Goal: Find specific page/section: Find specific page/section

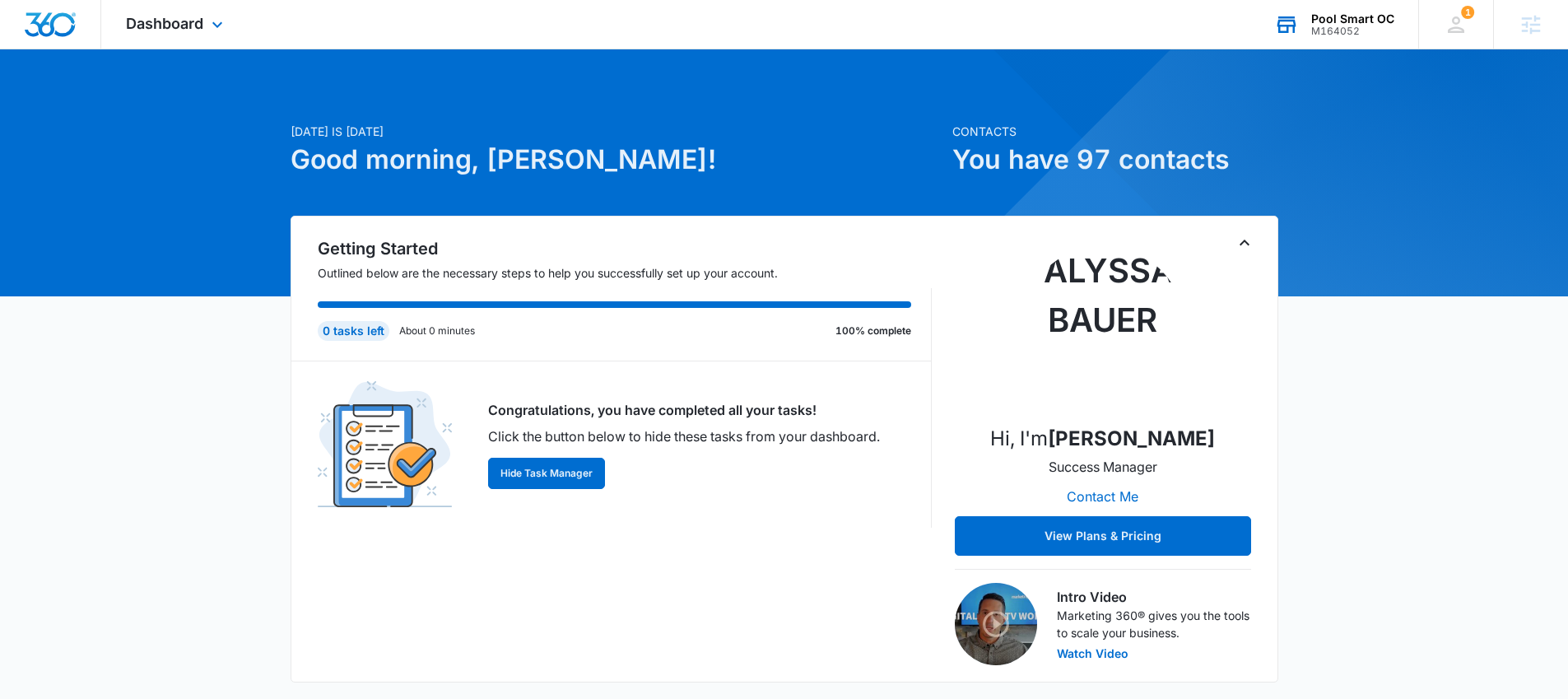
click at [1383, 22] on div "Pool Smart OC" at bounding box center [1352, 19] width 84 height 13
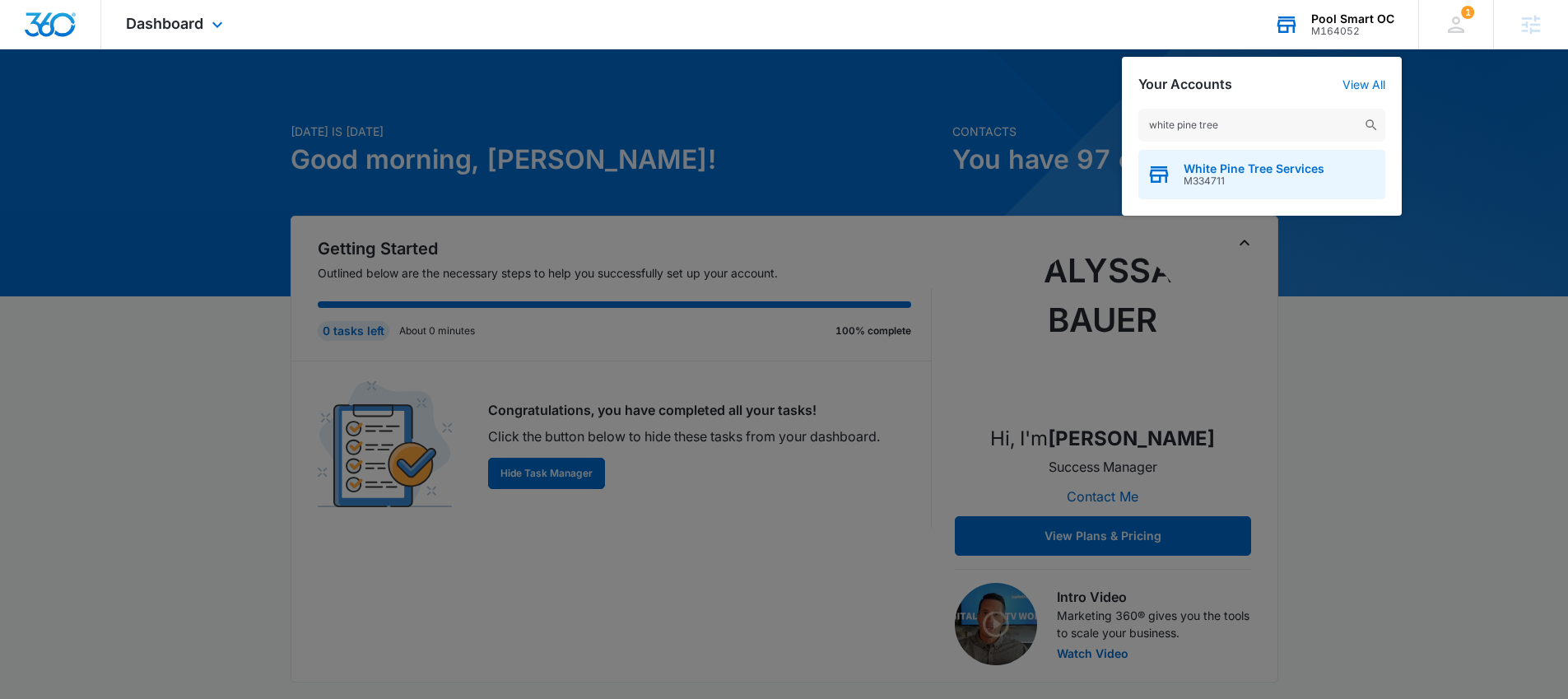
type input "white pine tree"
click at [1216, 187] on div "White Pine Tree Services M334711" at bounding box center [1261, 174] width 247 height 49
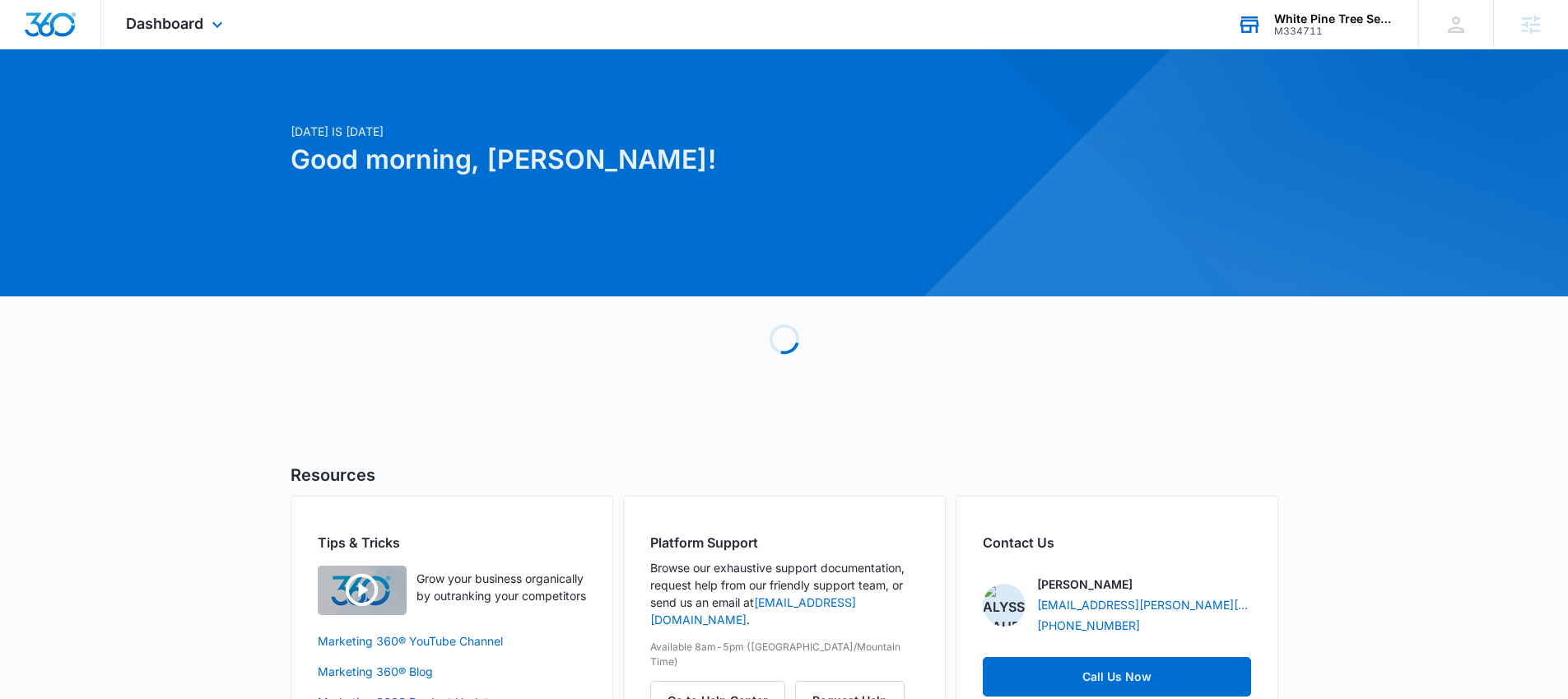
click at [154, 38] on div "Dashboard Apps Reputation Websites Forms CRM Email Social Payments POS Content …" at bounding box center [176, 24] width 150 height 48
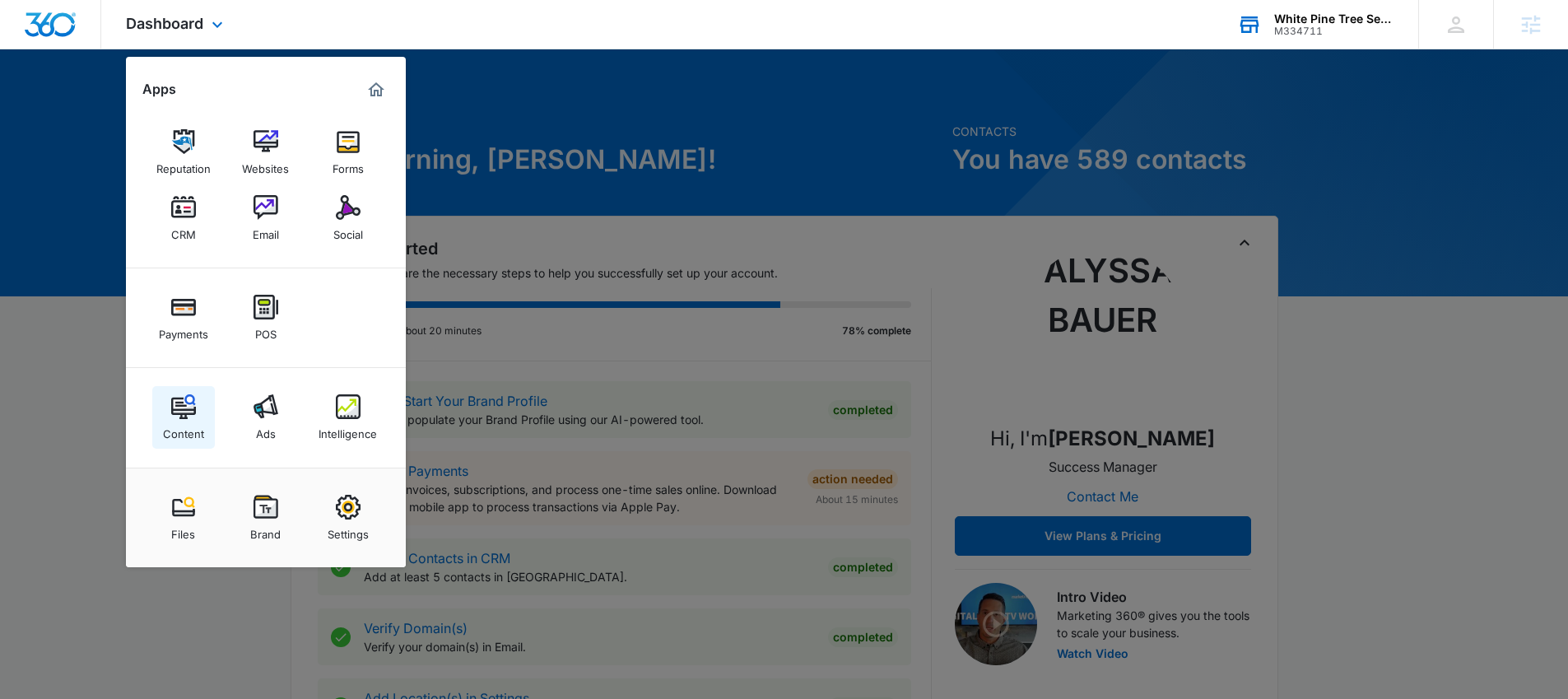
click at [191, 408] on img at bounding box center [183, 406] width 25 height 25
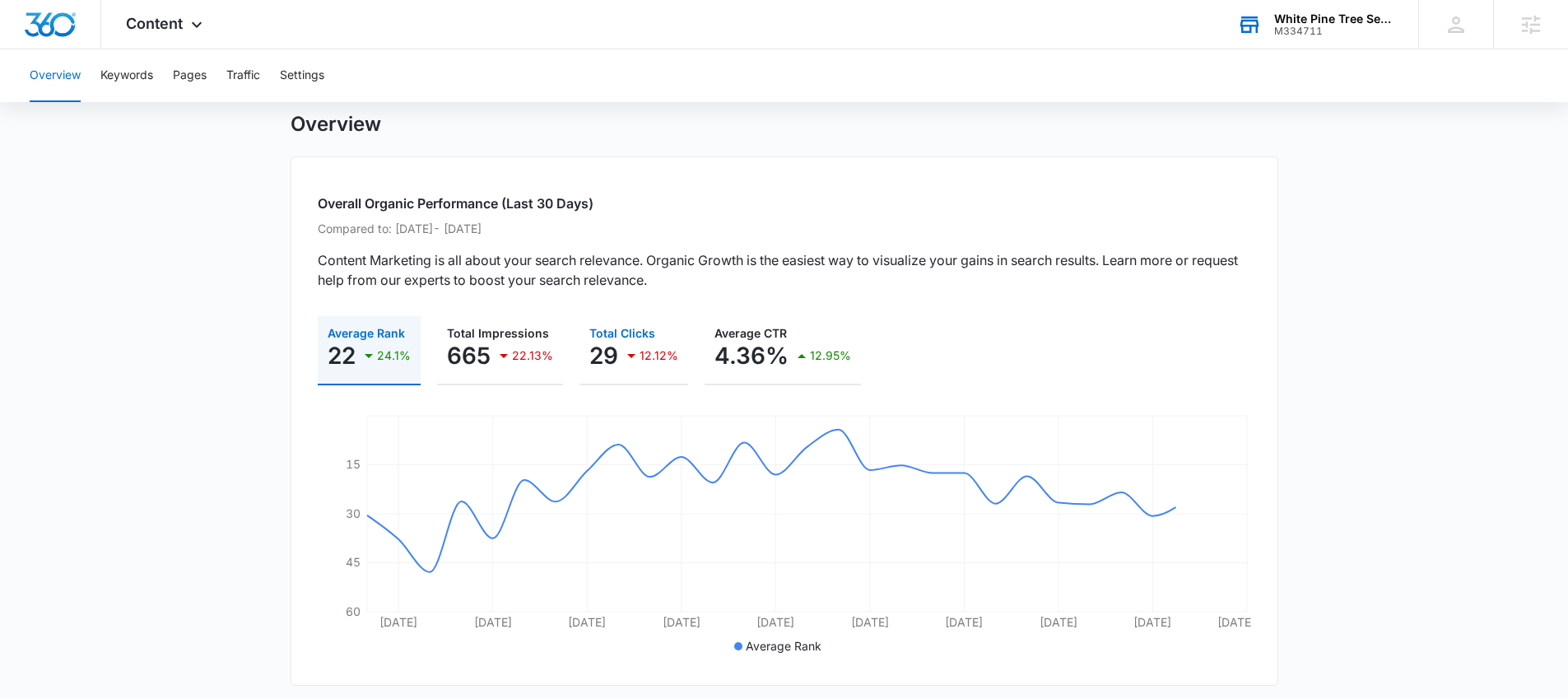
scroll to position [69, 0]
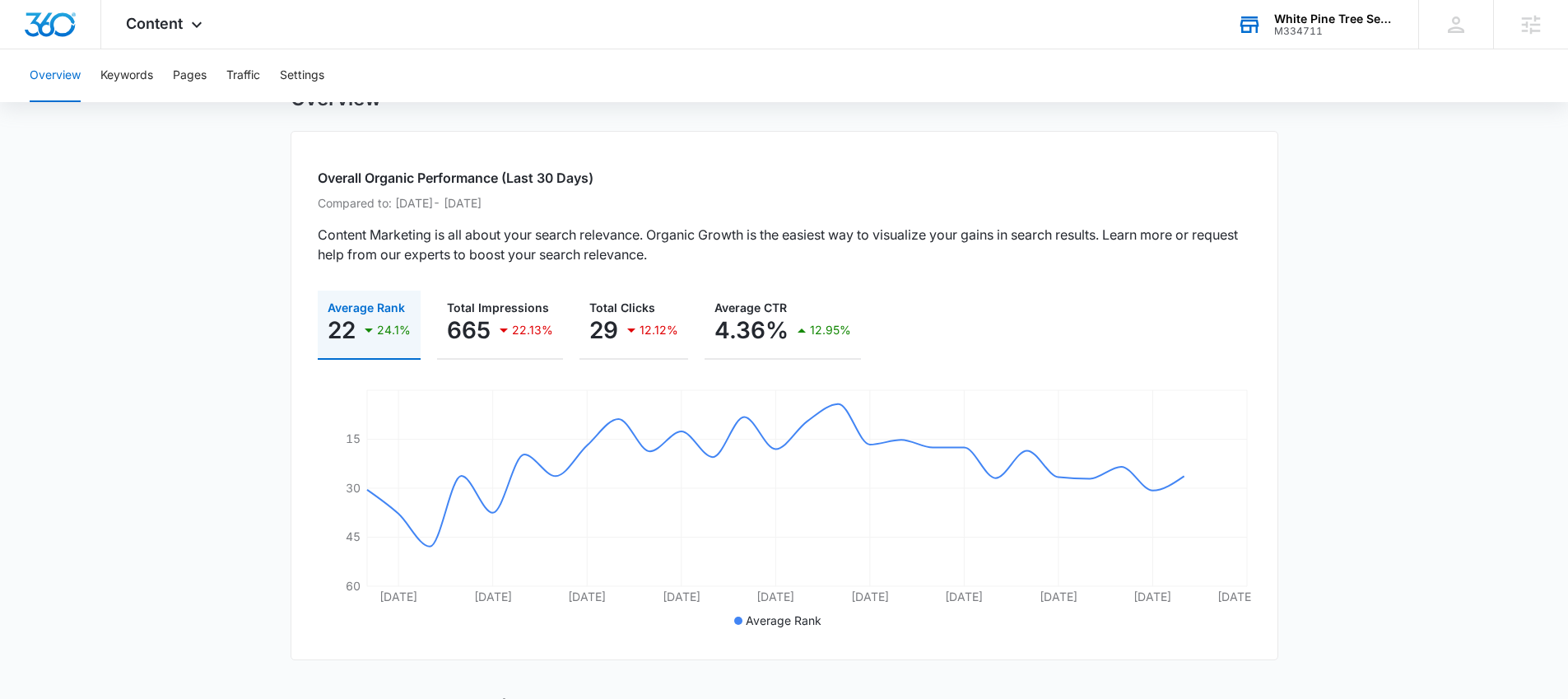
click at [164, 85] on div "Overview Keywords Pages Traffic Settings" at bounding box center [784, 76] width 1529 height 53
click at [141, 78] on button "Keywords" at bounding box center [127, 76] width 53 height 53
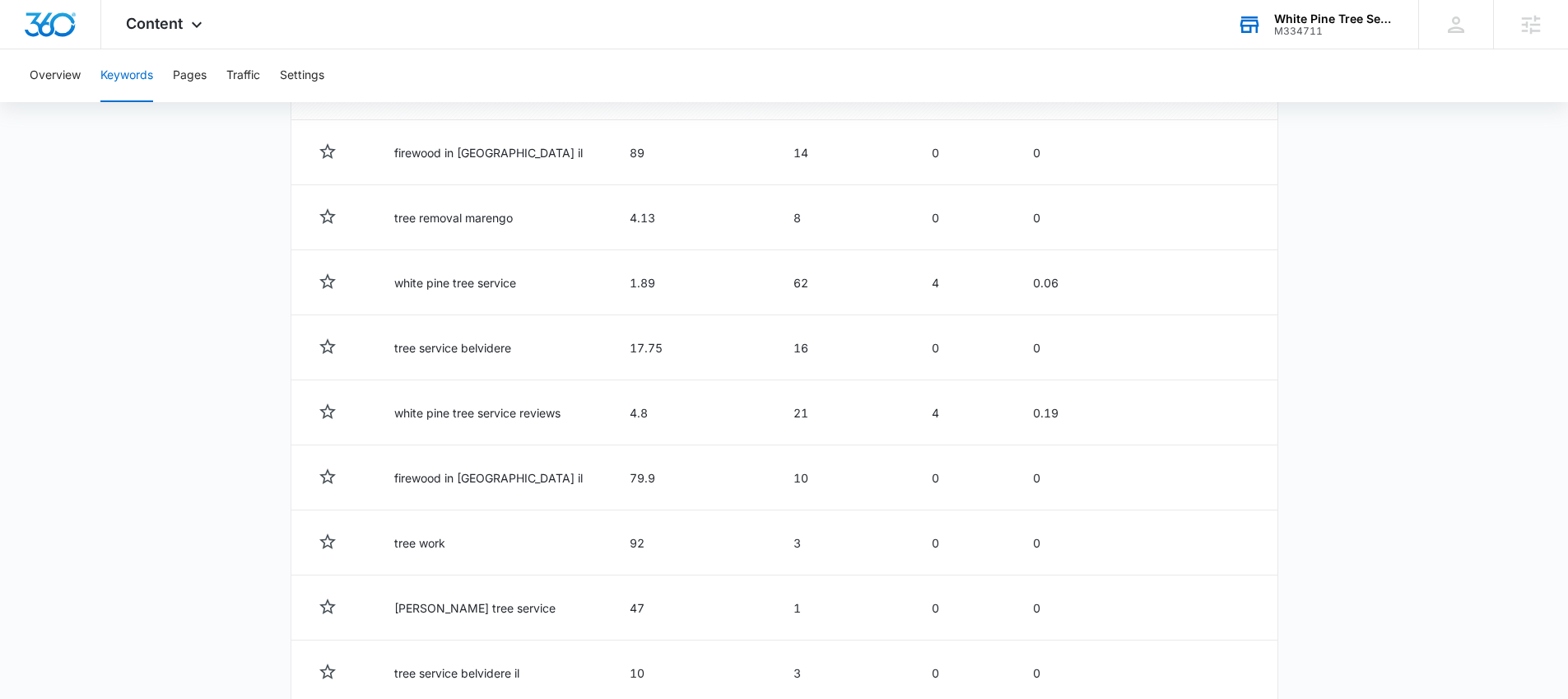
scroll to position [663, 0]
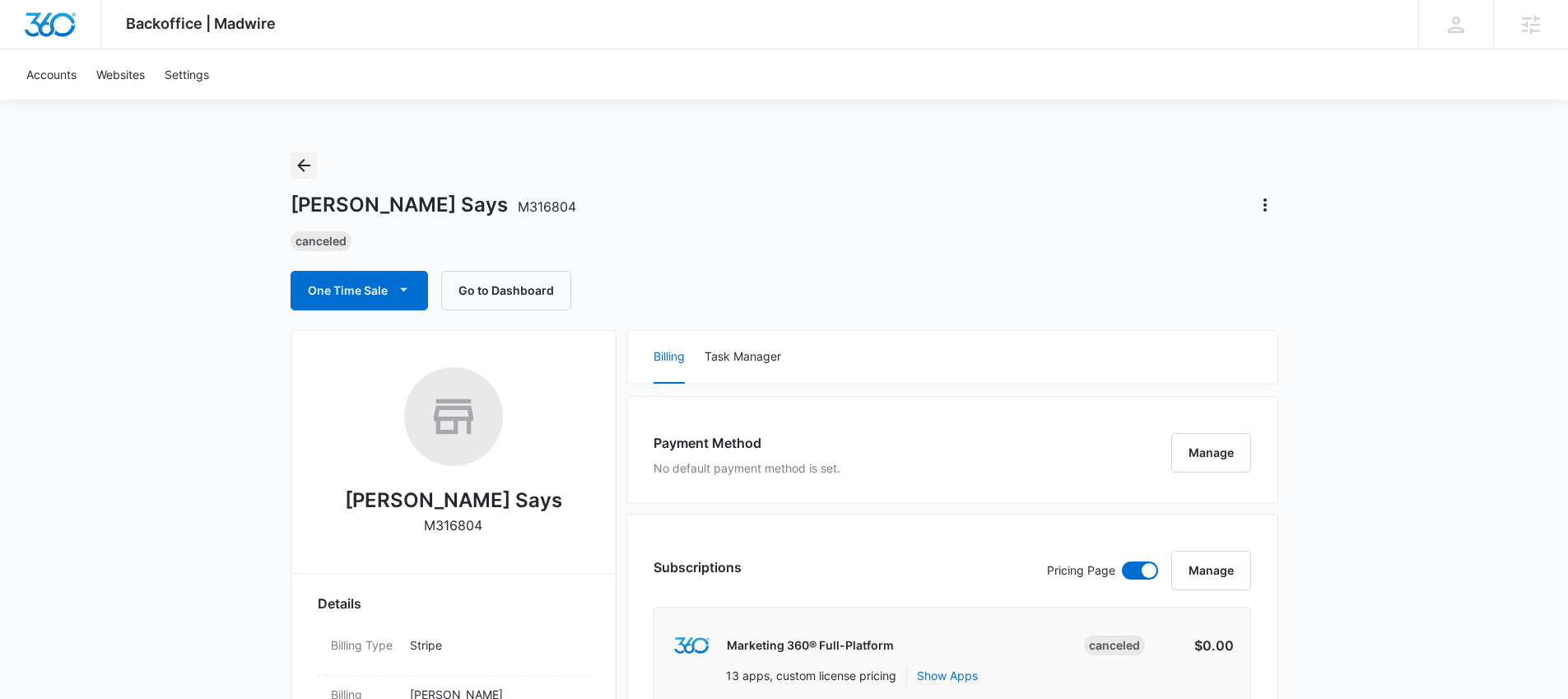
click at [299, 170] on icon "Back" at bounding box center [304, 165] width 20 height 20
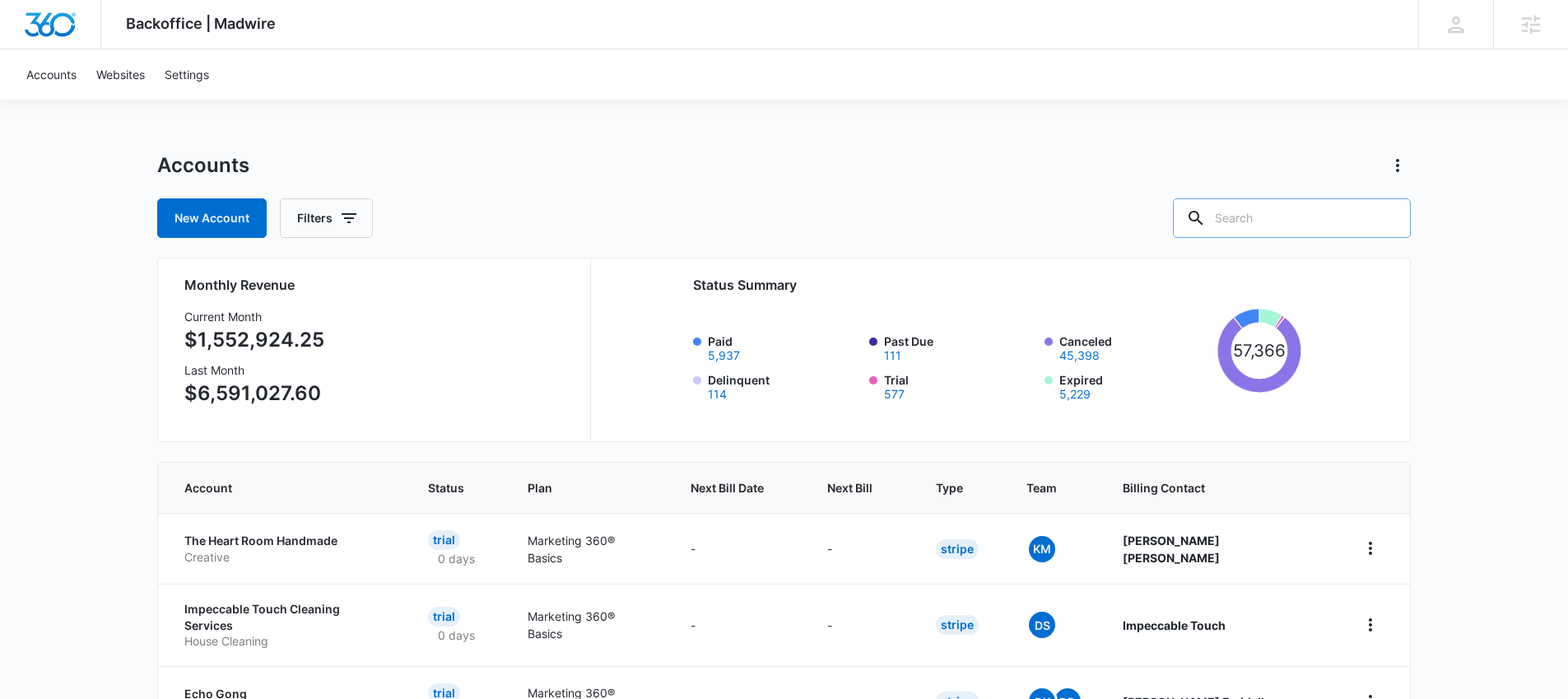
click at [1370, 206] on input "text" at bounding box center [1292, 218] width 238 height 39
type input "a serene"
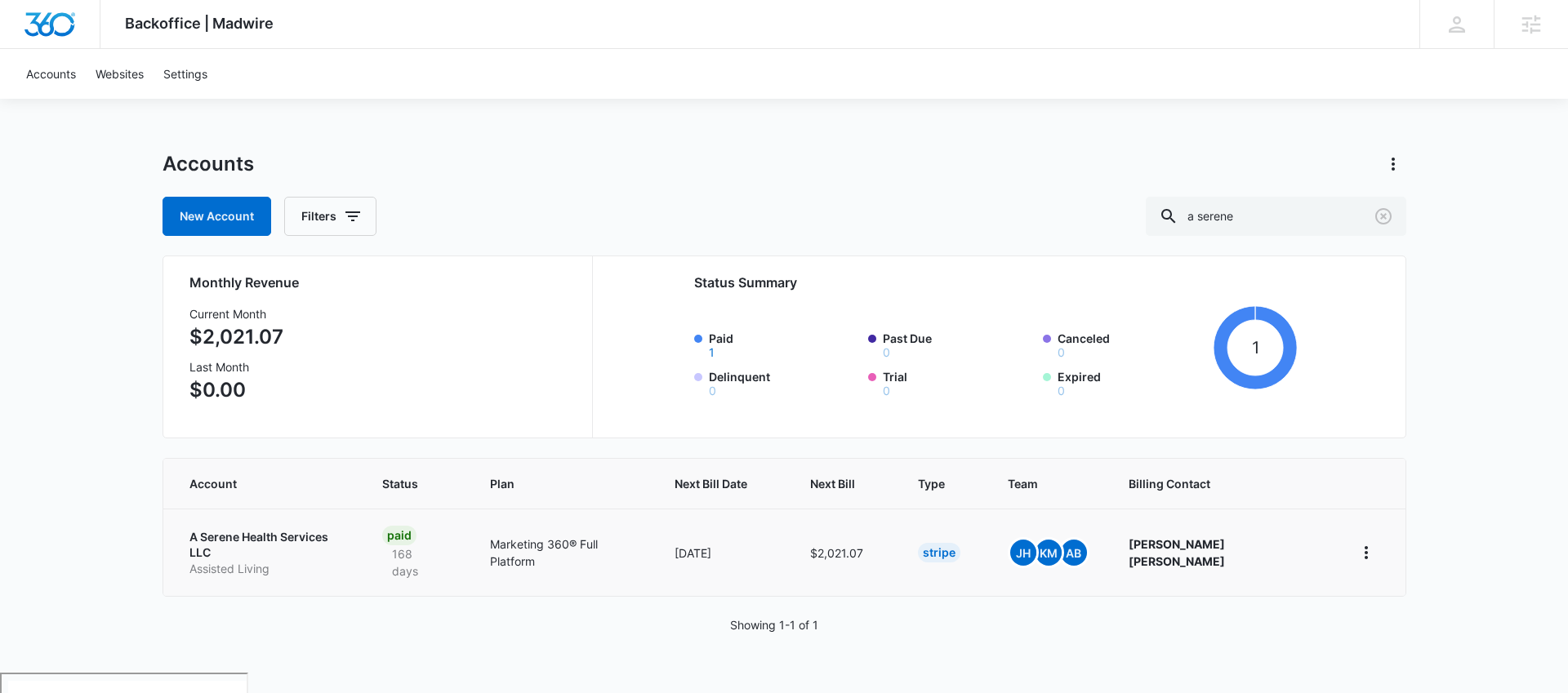
click at [285, 535] on p "A Serene Health Services LLC" at bounding box center [266, 545] width 154 height 32
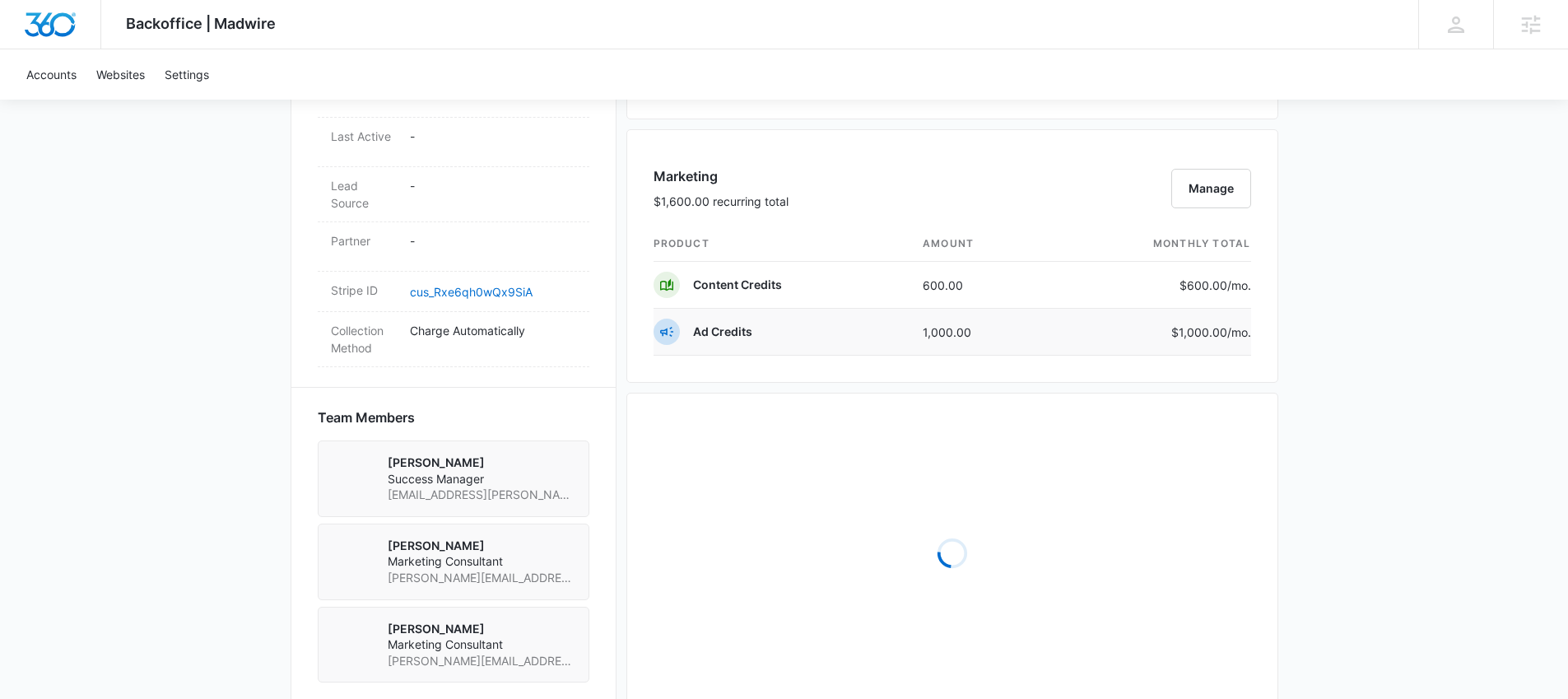
scroll to position [1452, 0]
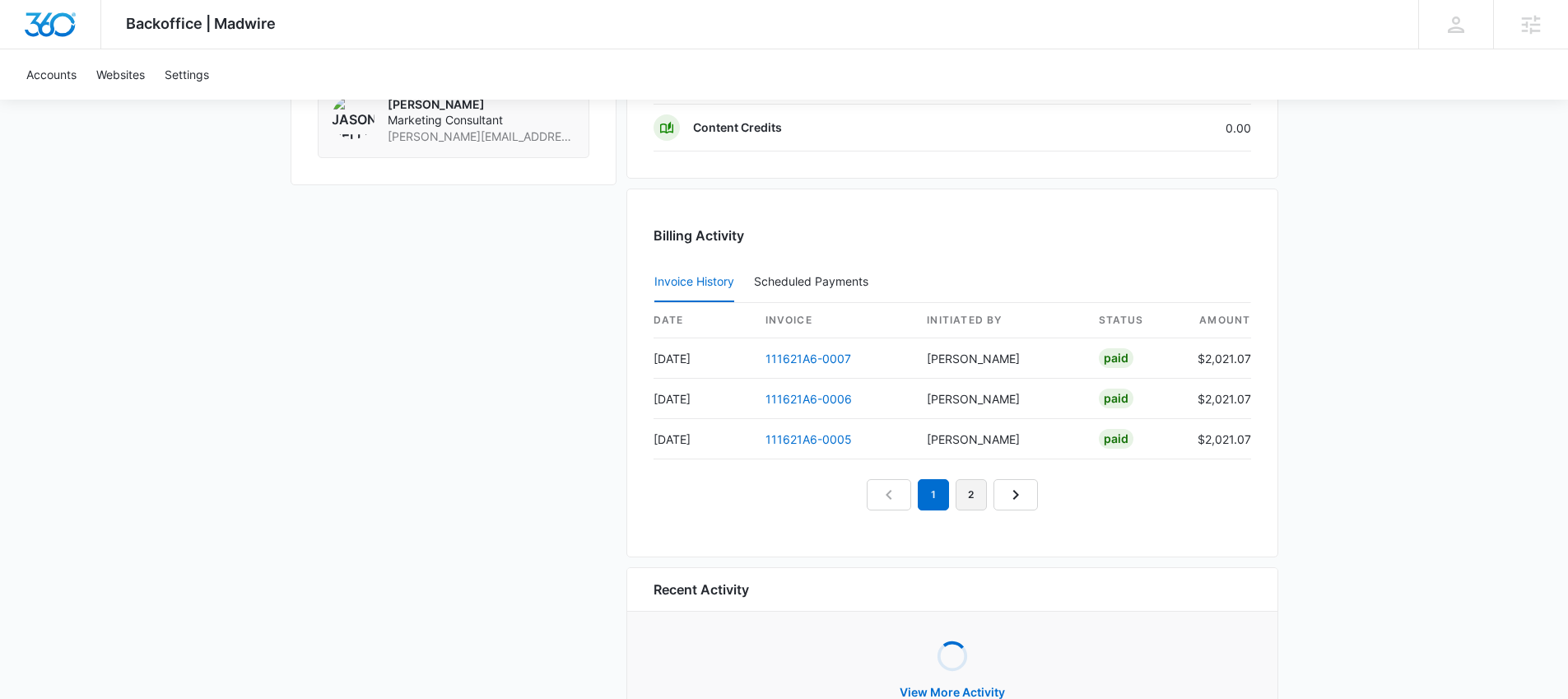
click at [978, 491] on link "2" at bounding box center [972, 495] width 31 height 31
click at [989, 486] on link "3" at bounding box center [990, 495] width 31 height 31
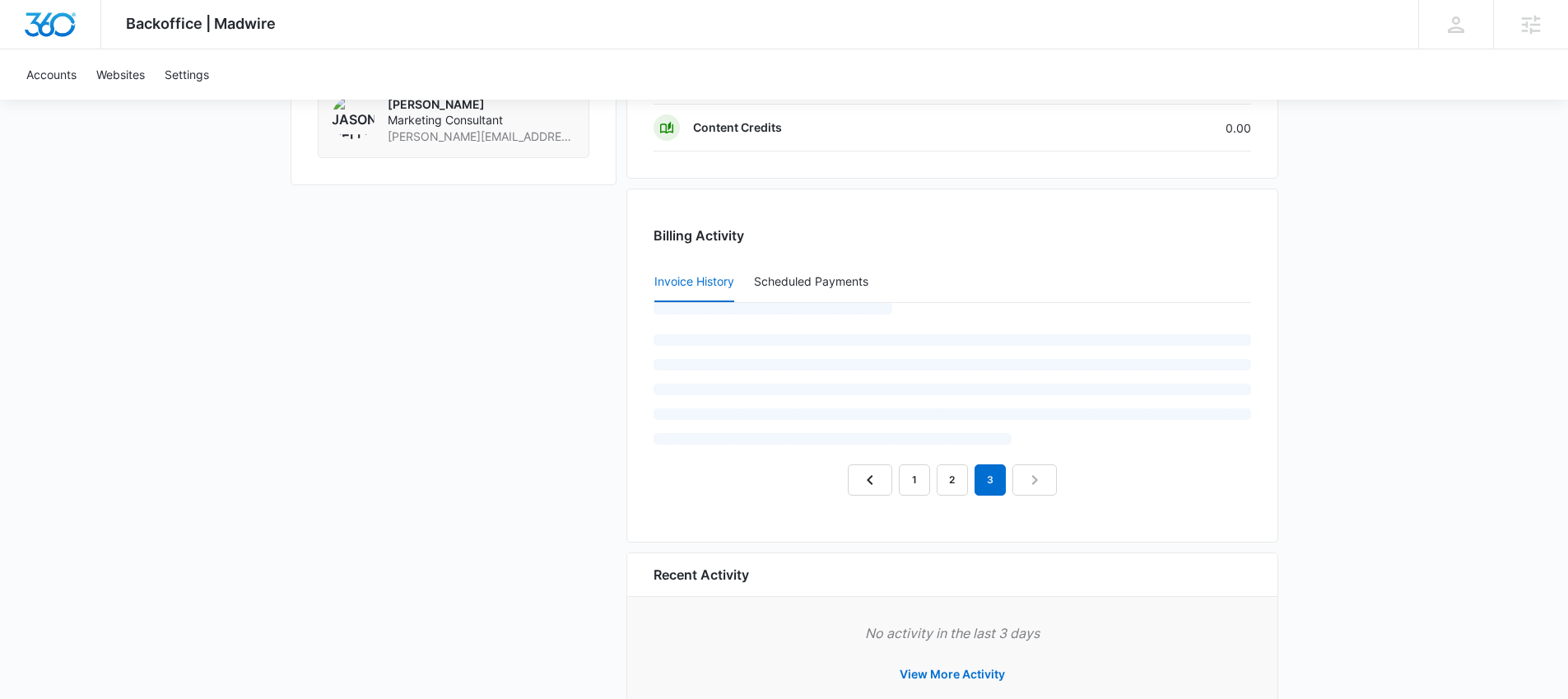
scroll to position [1439, 0]
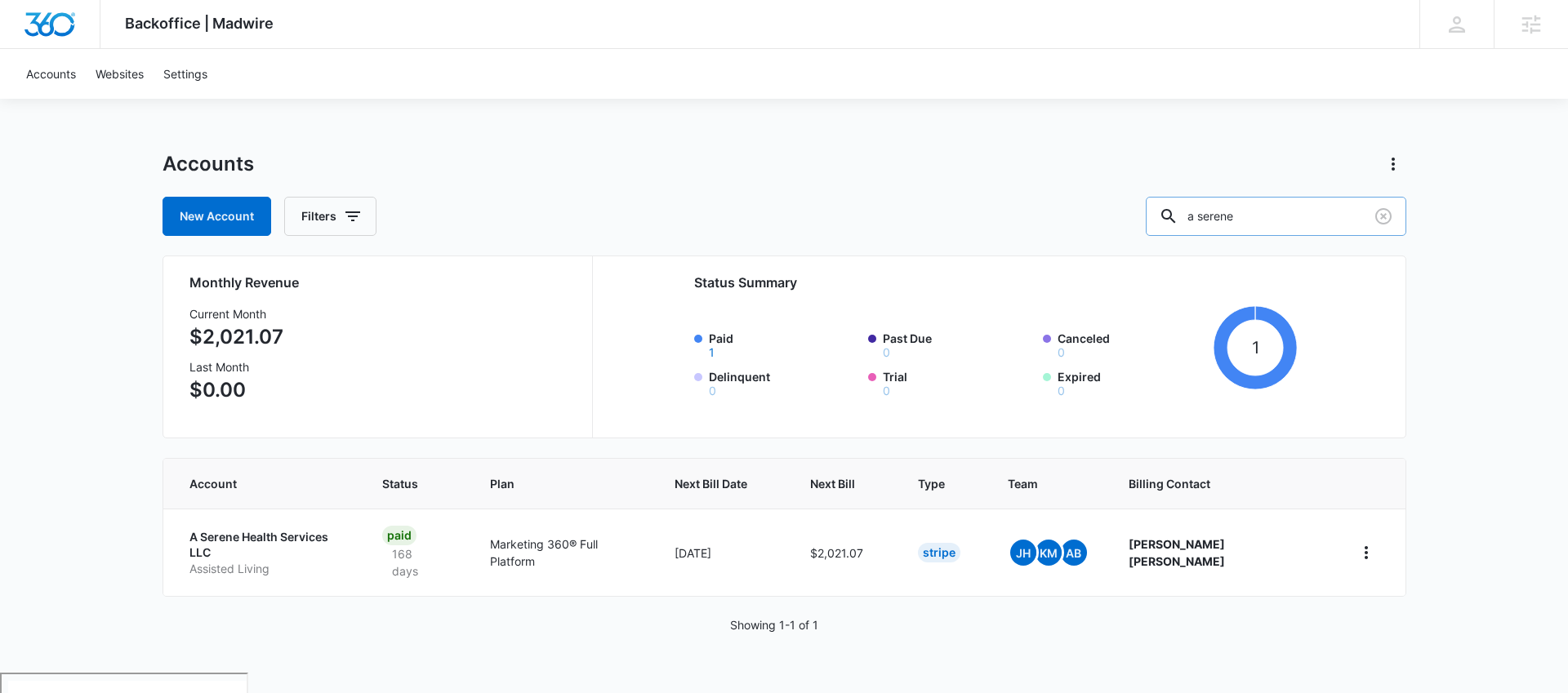
click at [1284, 223] on input "a serene" at bounding box center [1275, 216] width 260 height 39
click at [1392, 215] on icon "Clear" at bounding box center [1384, 216] width 17 height 17
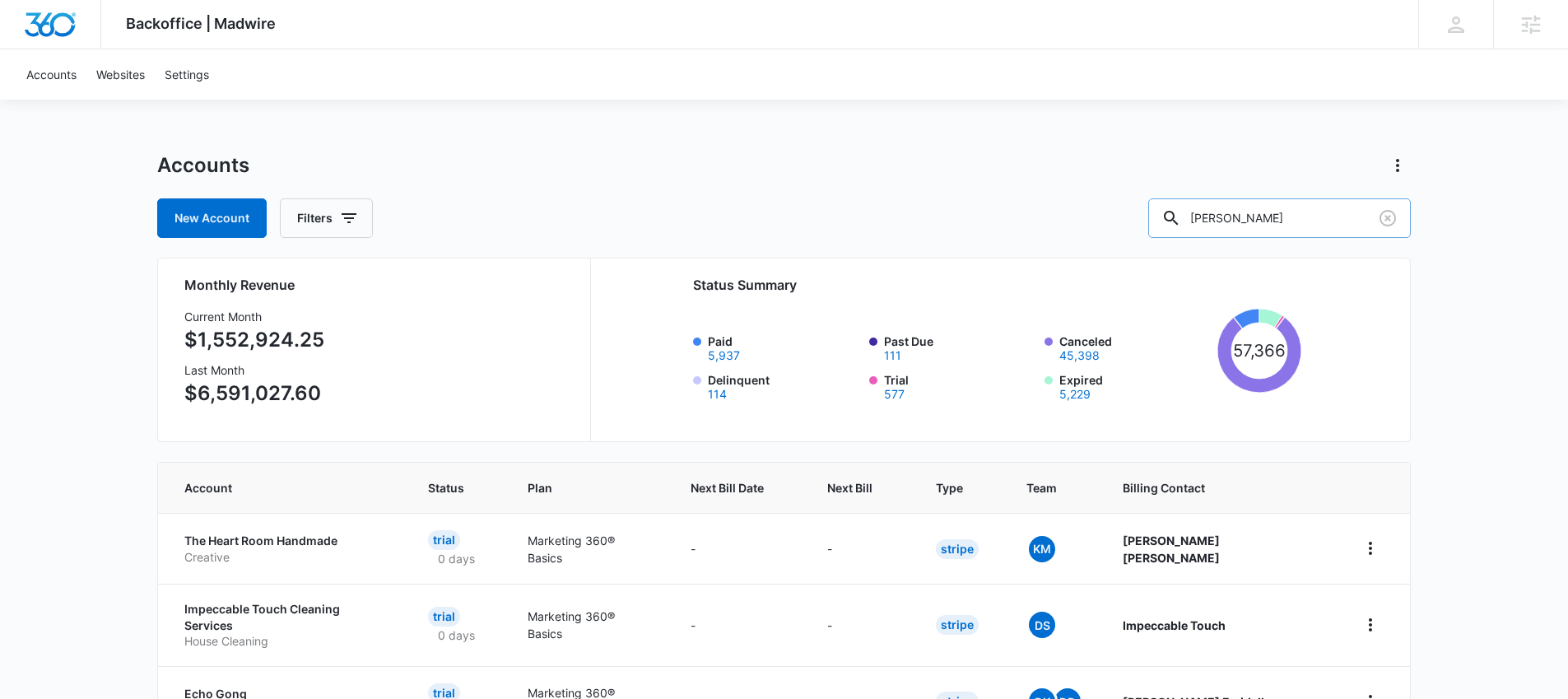
type input "Michael E"
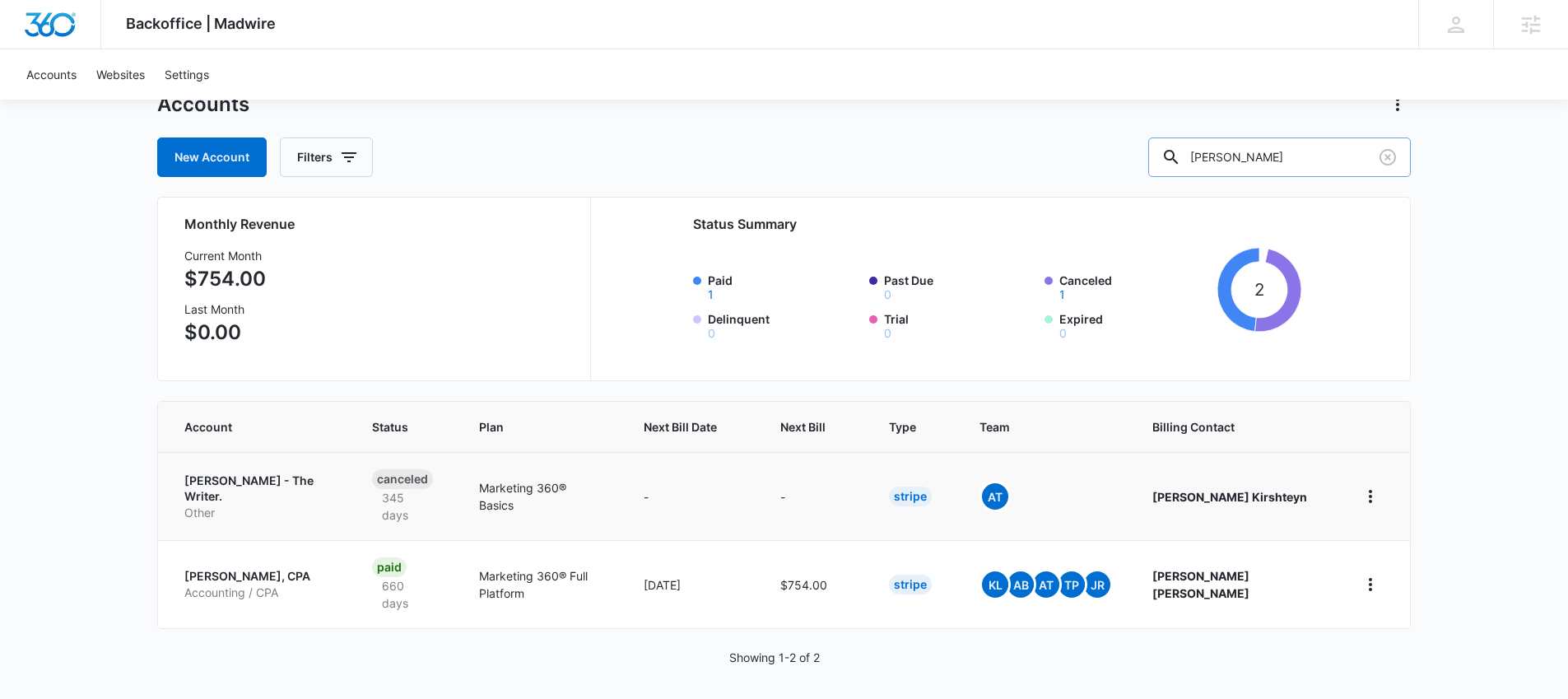
scroll to position [68, 0]
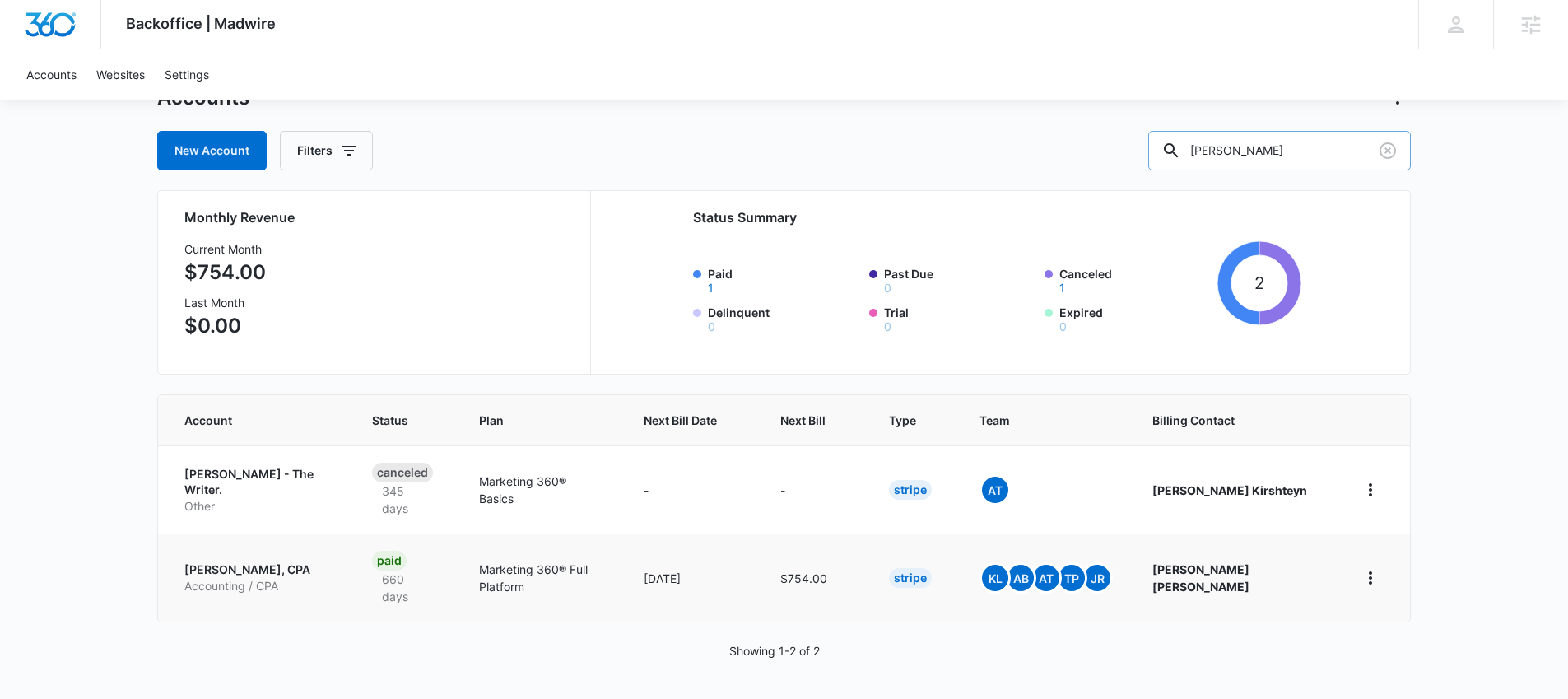
click at [283, 569] on p "Michael E. McCabe, CPA" at bounding box center [258, 569] width 148 height 17
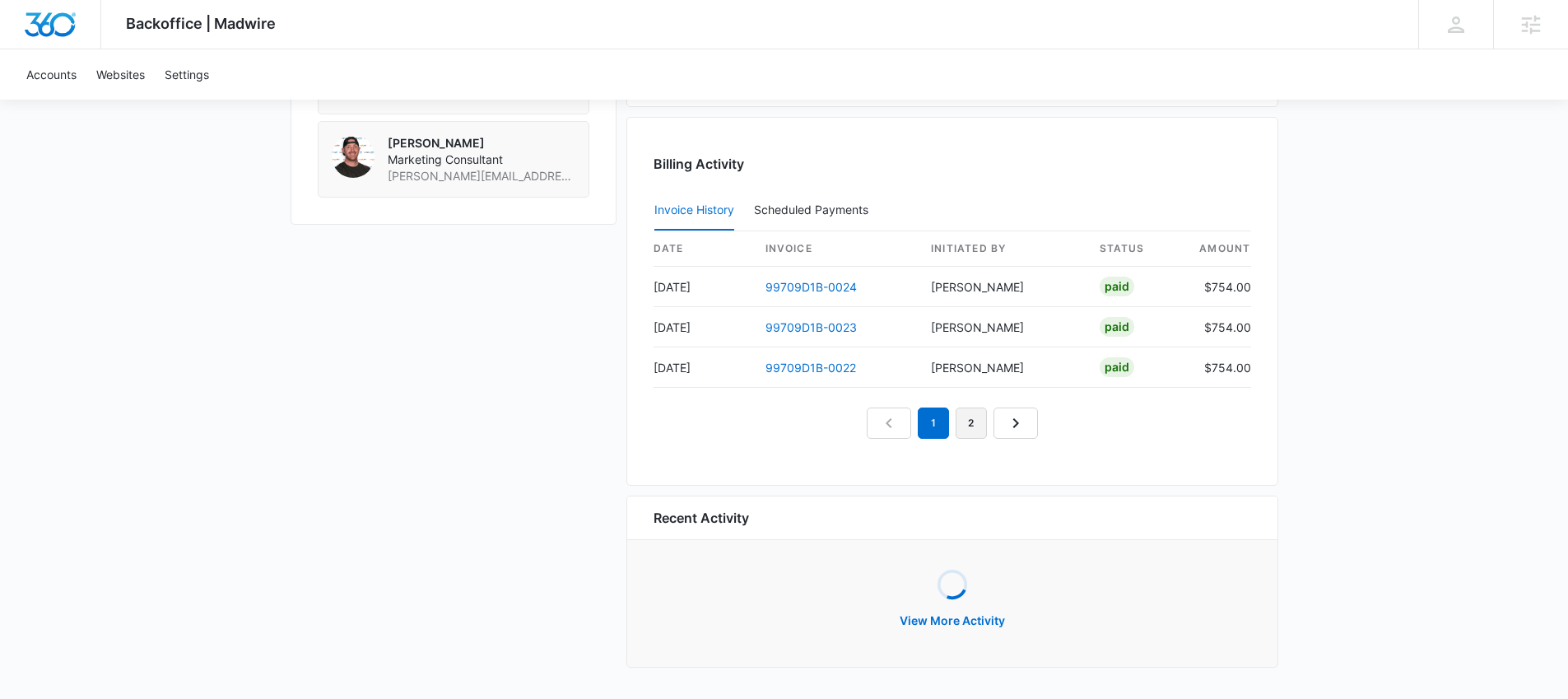
click at [969, 411] on link "2" at bounding box center [972, 424] width 31 height 31
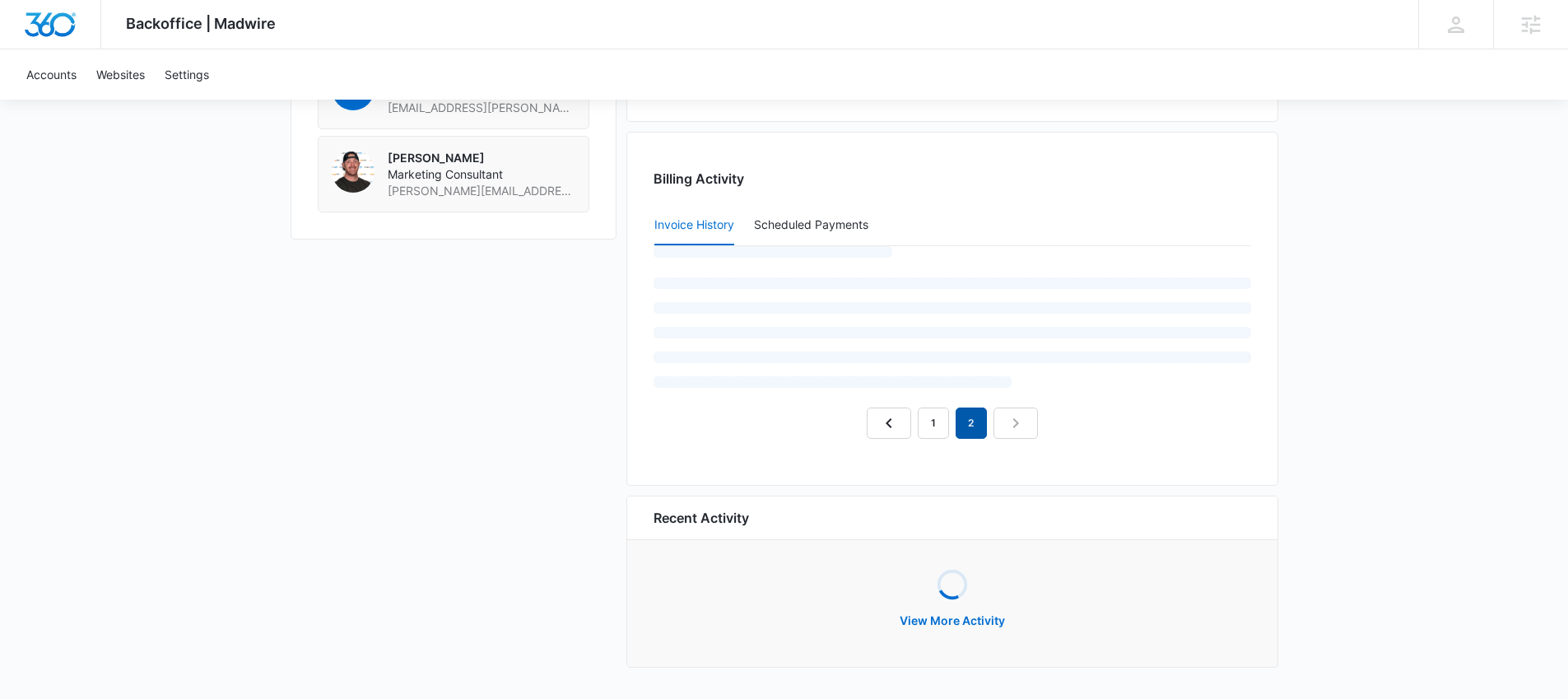
scroll to position [1560, 0]
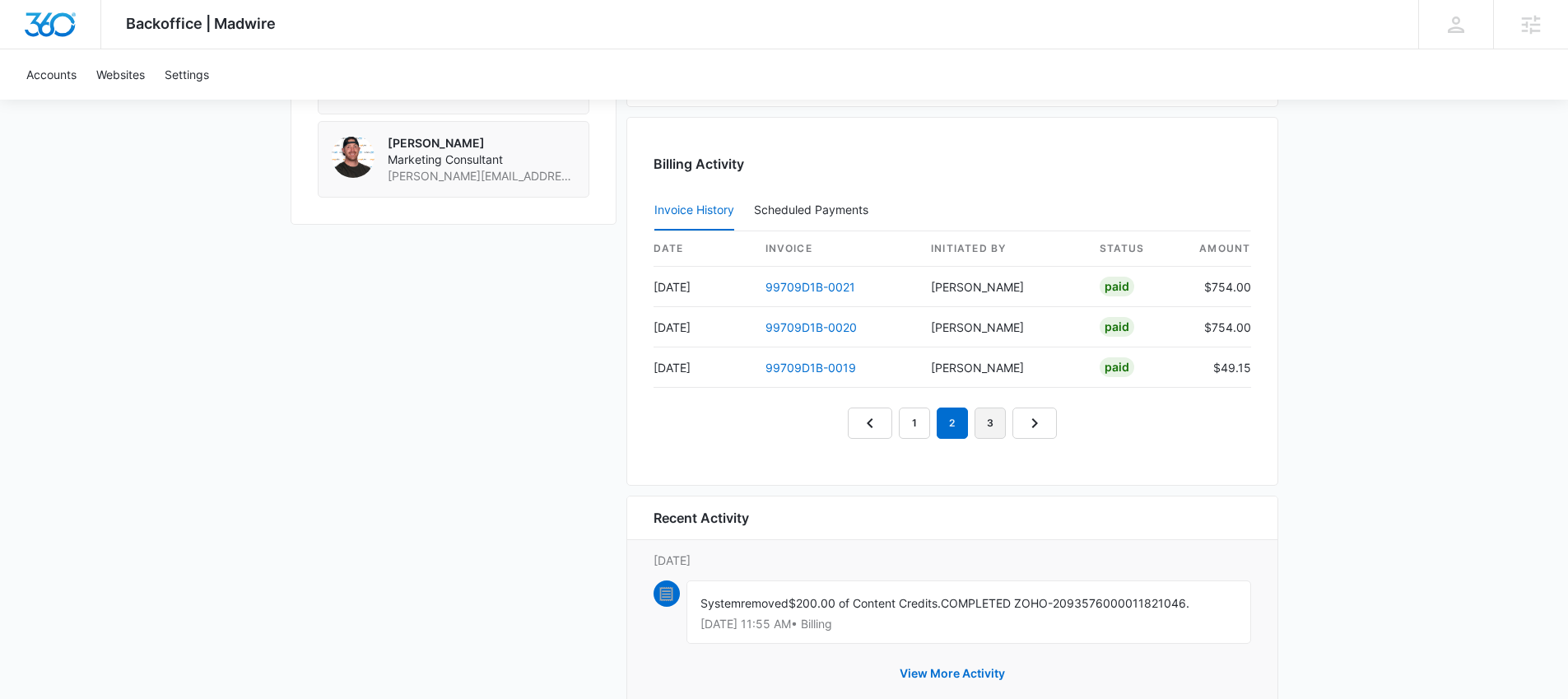
click at [991, 413] on link "3" at bounding box center [990, 424] width 31 height 31
click at [1014, 414] on link "4" at bounding box center [1009, 424] width 31 height 31
click at [1027, 414] on link "5" at bounding box center [1028, 424] width 31 height 31
click at [1052, 414] on link "6" at bounding box center [1047, 424] width 31 height 31
click at [1068, 414] on link "7" at bounding box center [1066, 424] width 31 height 31
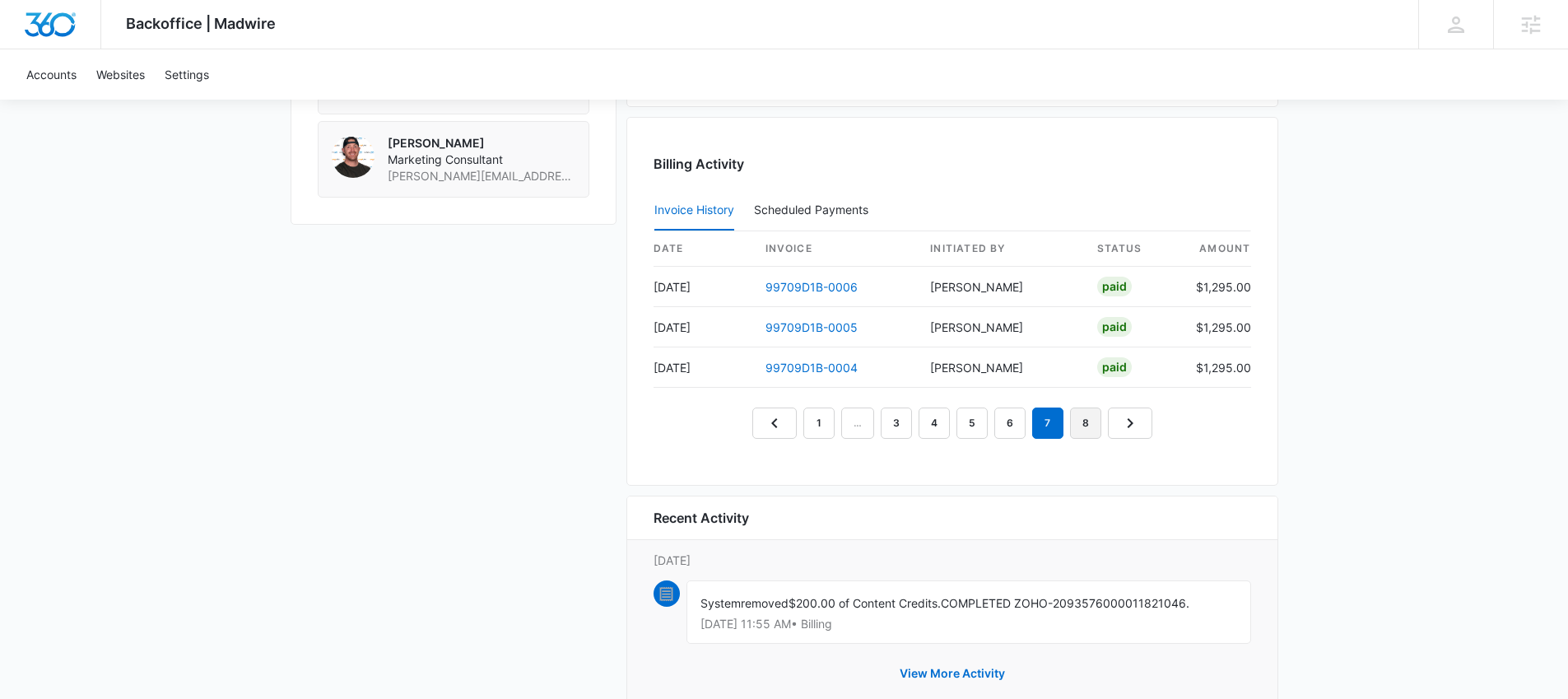
click at [1088, 416] on link "8" at bounding box center [1086, 424] width 31 height 31
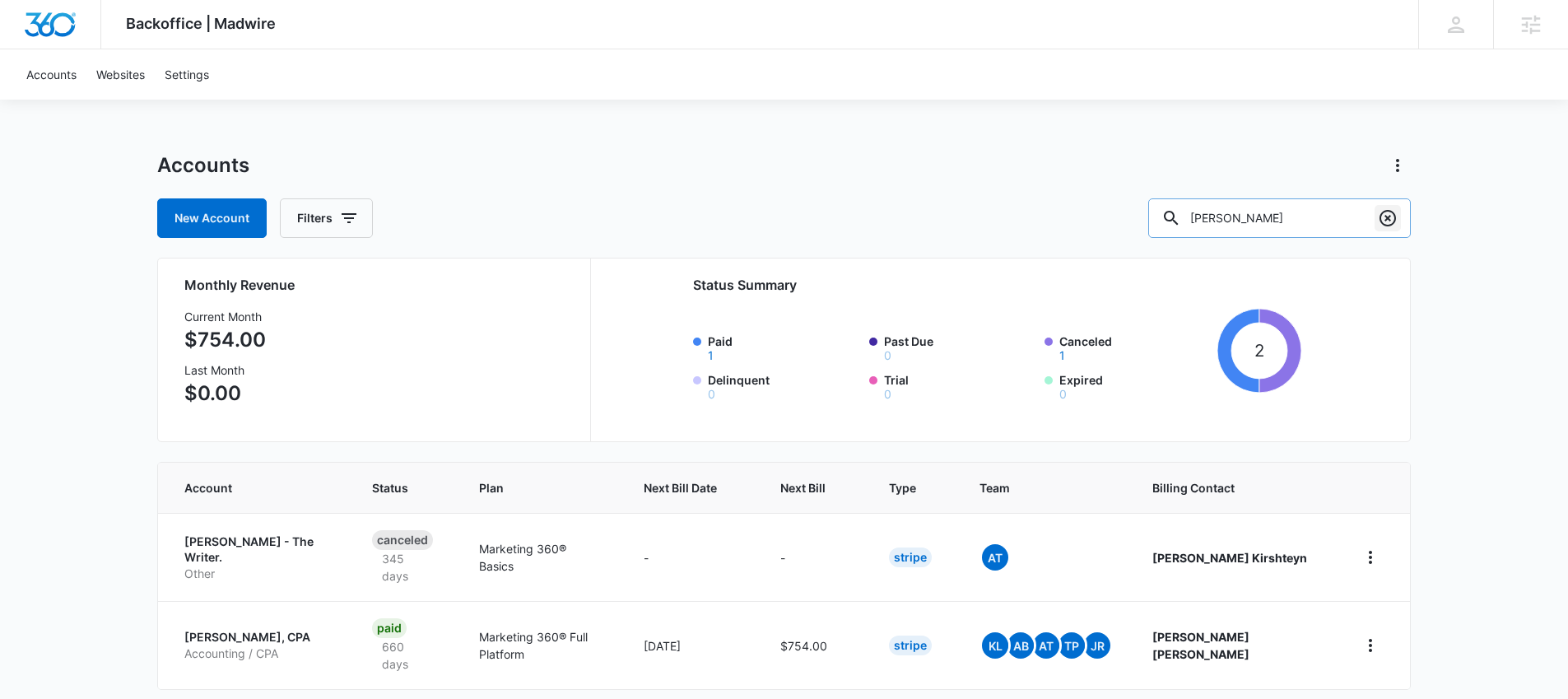
click at [1387, 211] on icon "Clear" at bounding box center [1387, 218] width 20 height 20
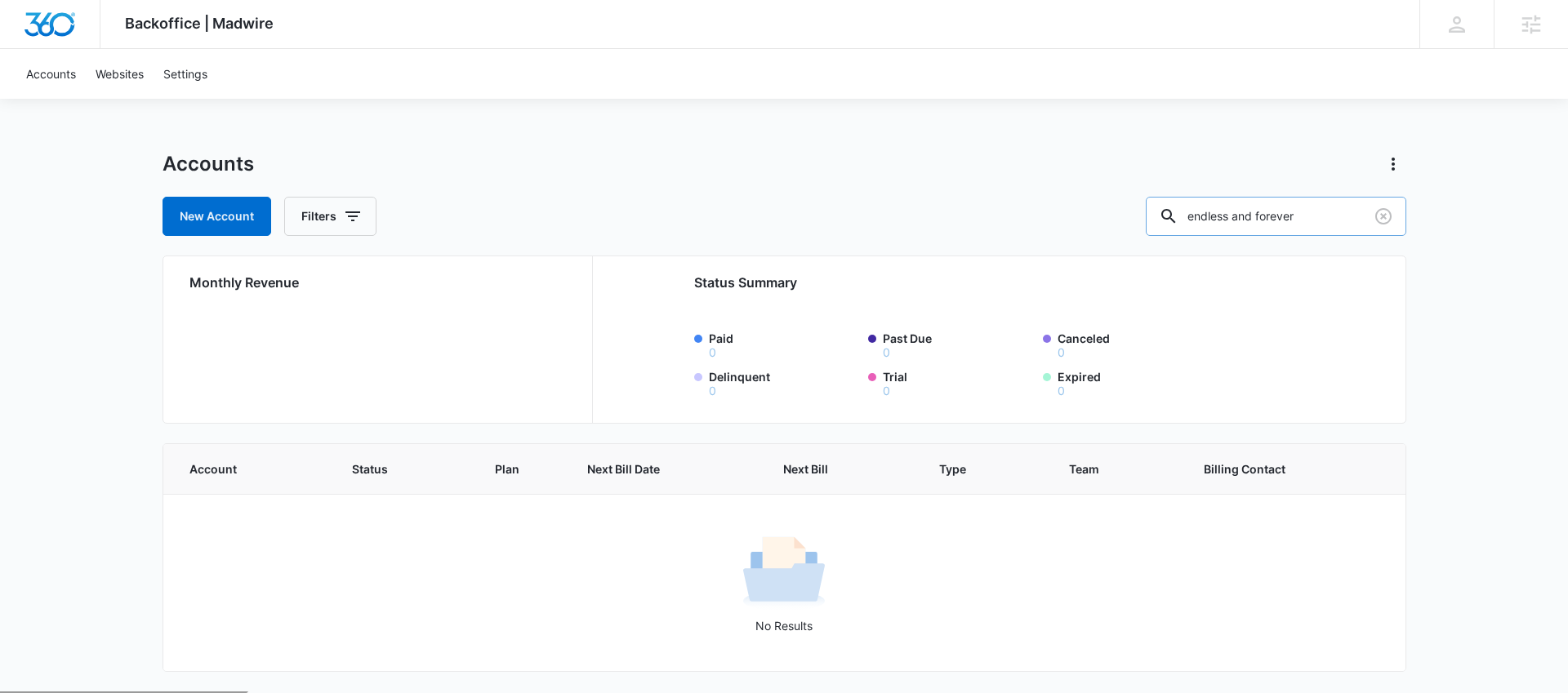
drag, startPoint x: 1313, startPoint y: 223, endPoint x: 1196, endPoint y: 228, distance: 117.1
click at [1196, 229] on div "endless and forever" at bounding box center [1275, 216] width 260 height 39
type input "E"
type input "M325772"
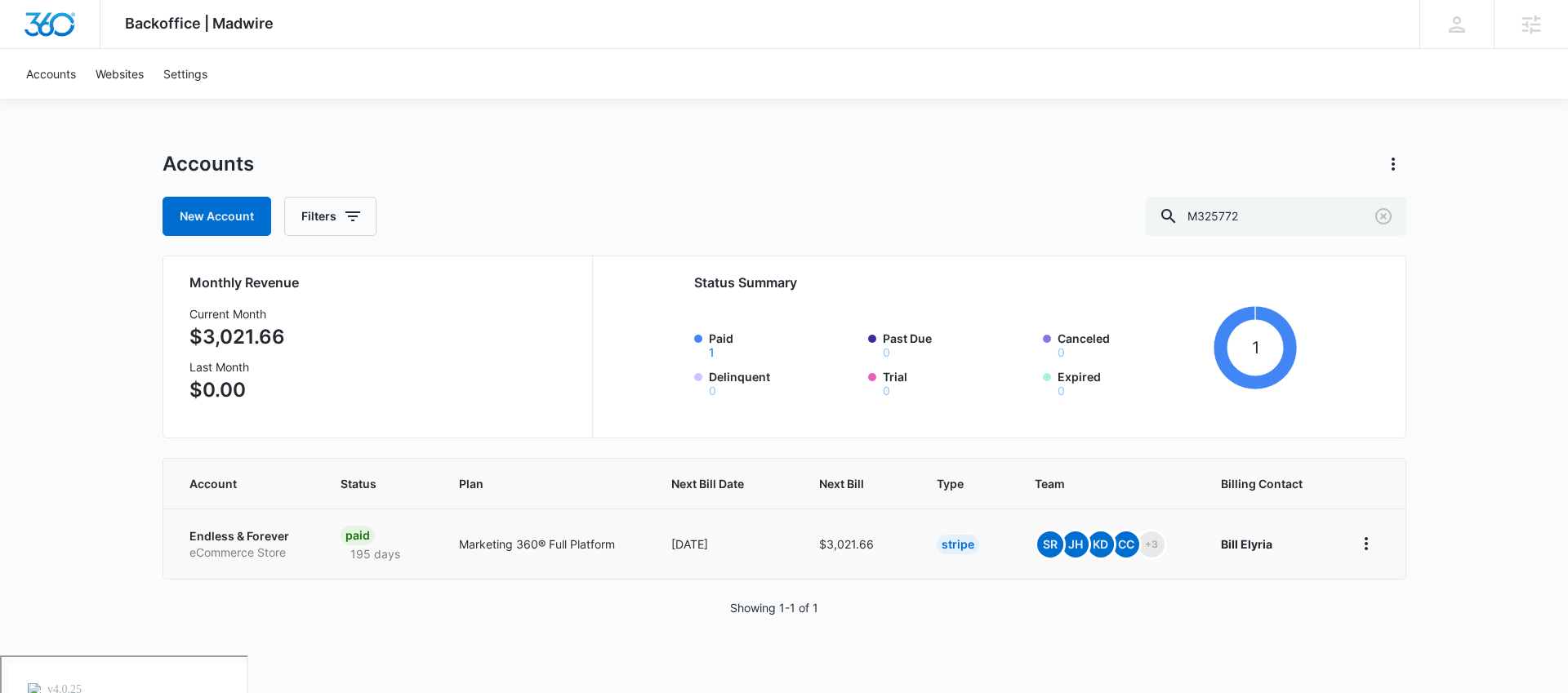
click at [274, 536] on p "Endless & Forever" at bounding box center [246, 536] width 113 height 17
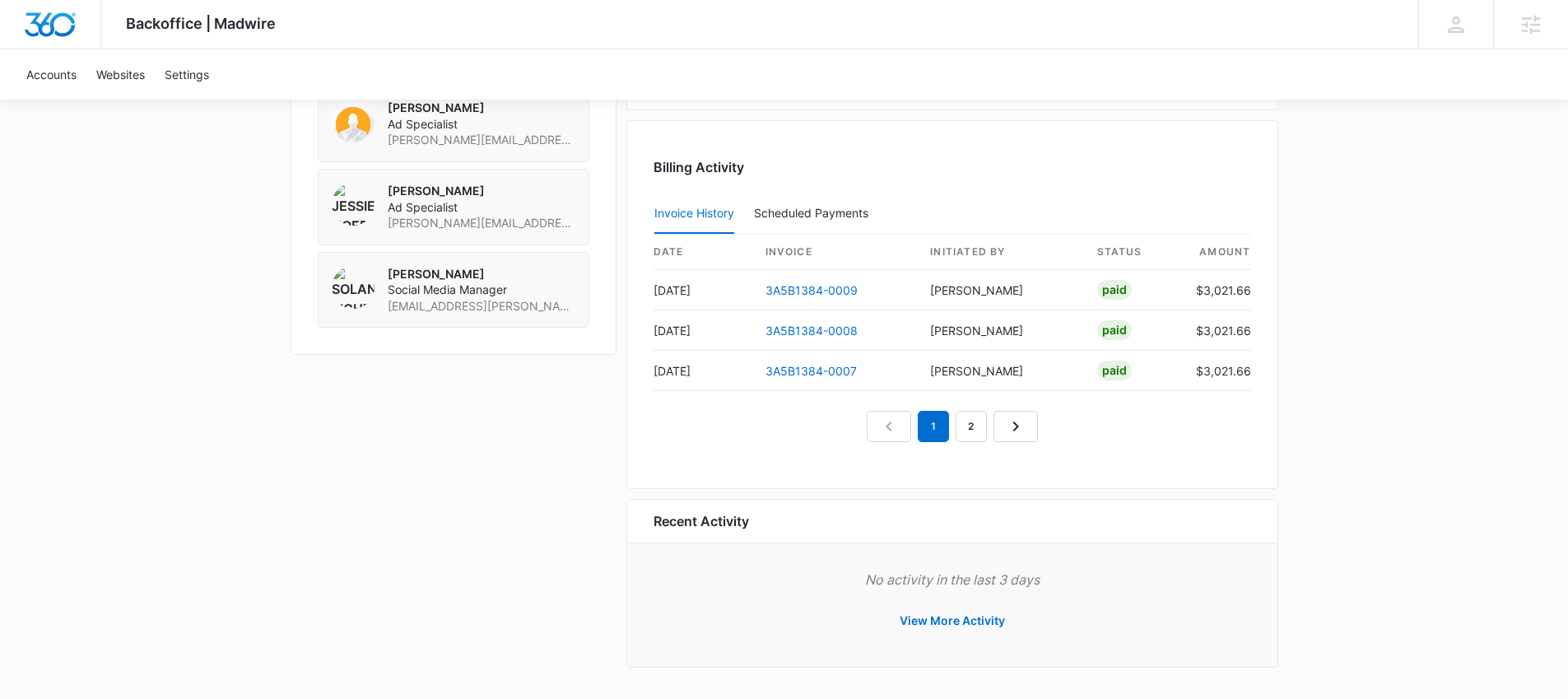
click at [966, 444] on div "Billing Activity Invoice History Scheduled Payments 0 date invoice Initiated By…" at bounding box center [951, 304] width 651 height 369
click at [973, 418] on link "2" at bounding box center [972, 427] width 31 height 31
click at [993, 425] on link "3" at bounding box center [990, 427] width 31 height 31
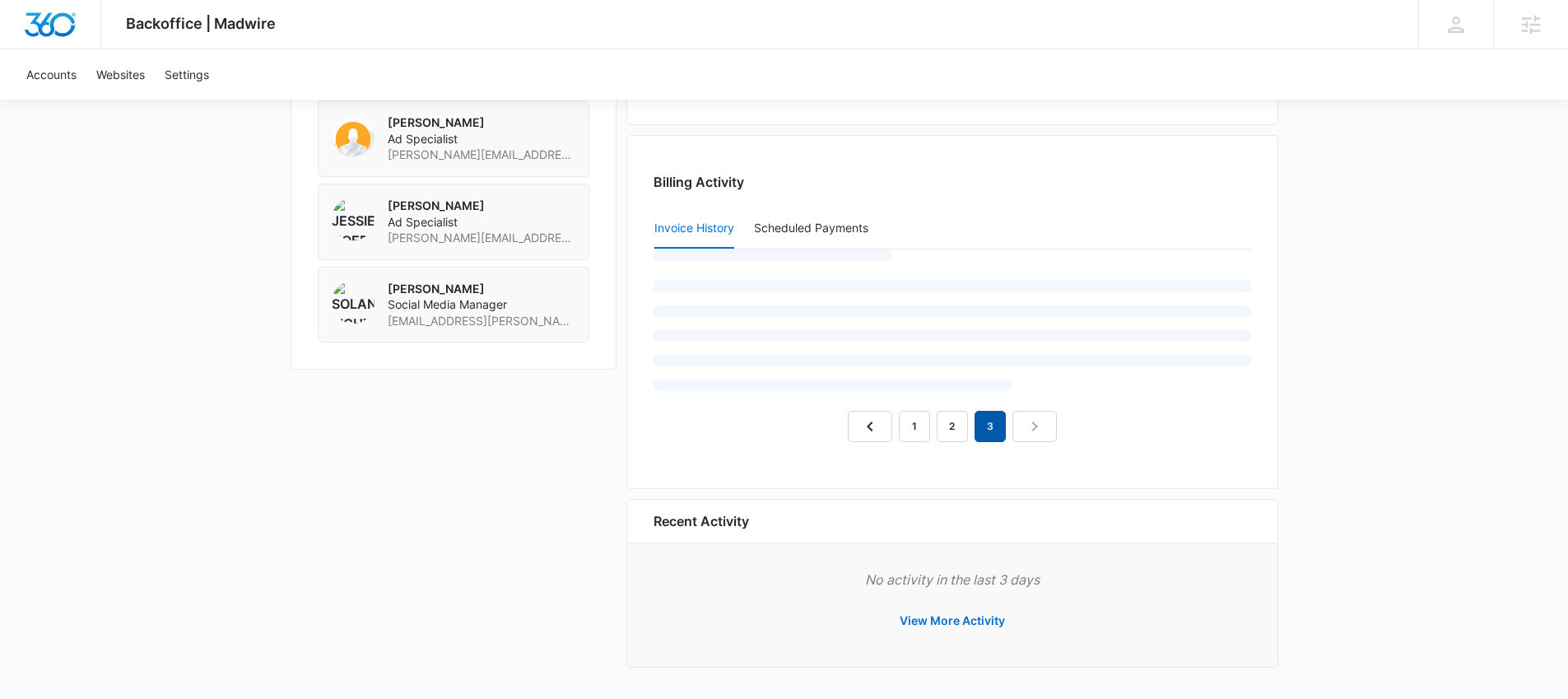
scroll to position [1567, 0]
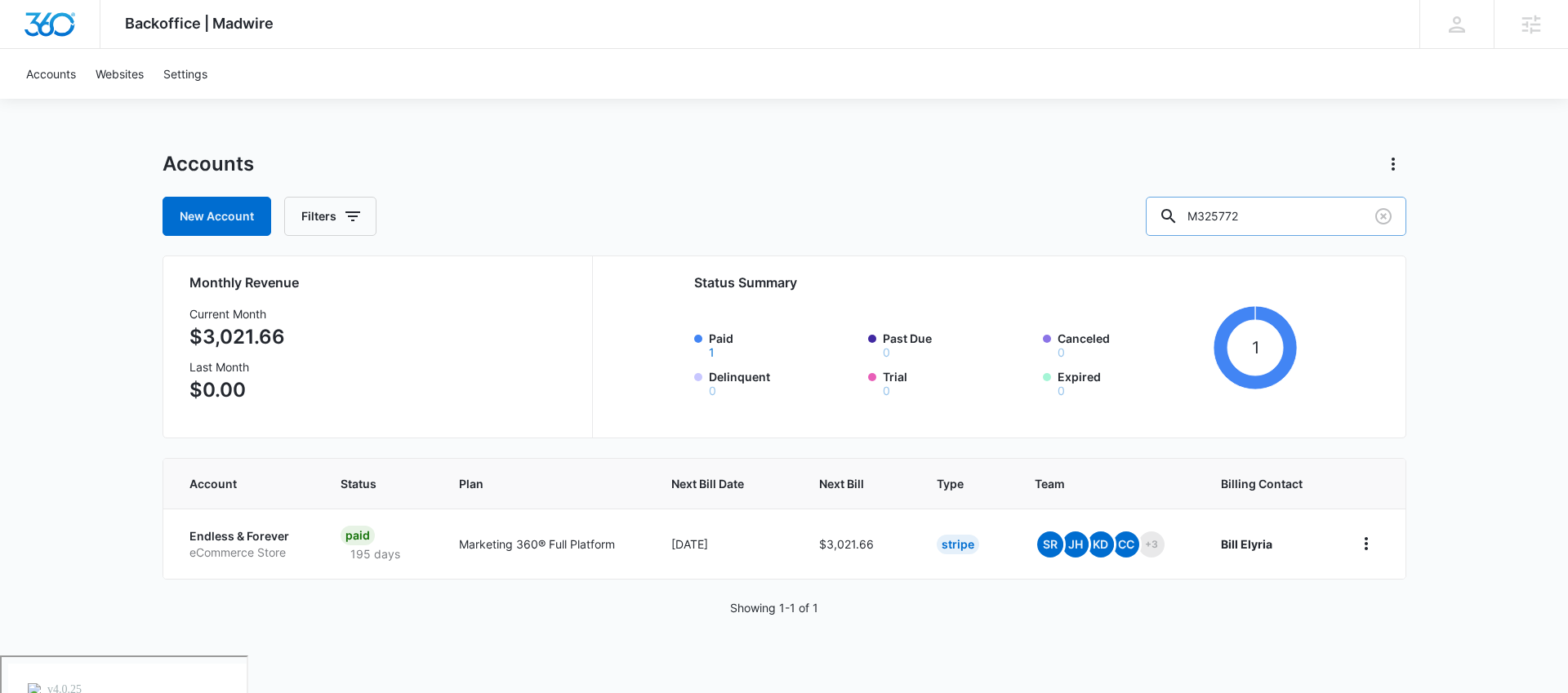
drag, startPoint x: 1280, startPoint y: 216, endPoint x: 1193, endPoint y: 214, distance: 87.0
click at [1193, 214] on input "M325772" at bounding box center [1275, 216] width 260 height 39
type input "Sanchez Quality"
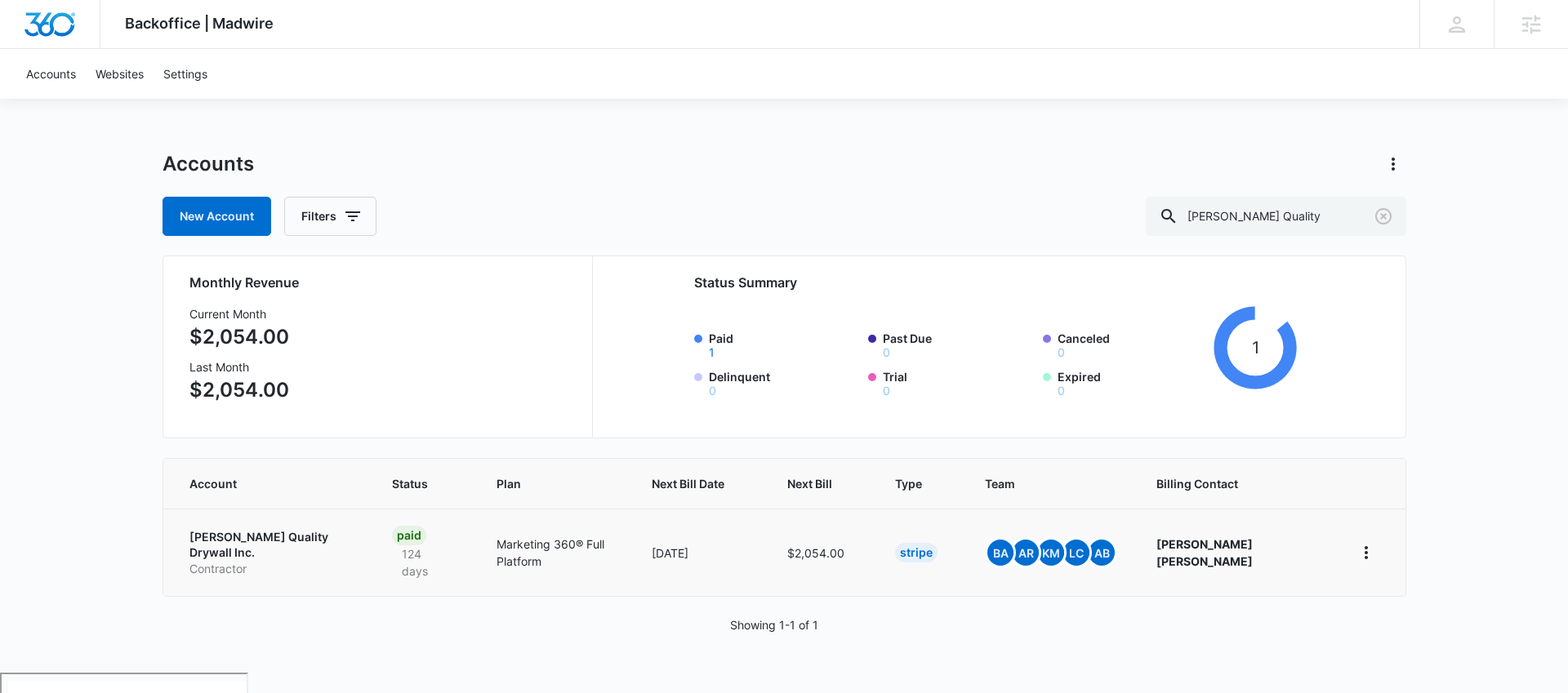
click at [302, 530] on p "Sanchez Quality Drywall Inc." at bounding box center [271, 545] width 164 height 32
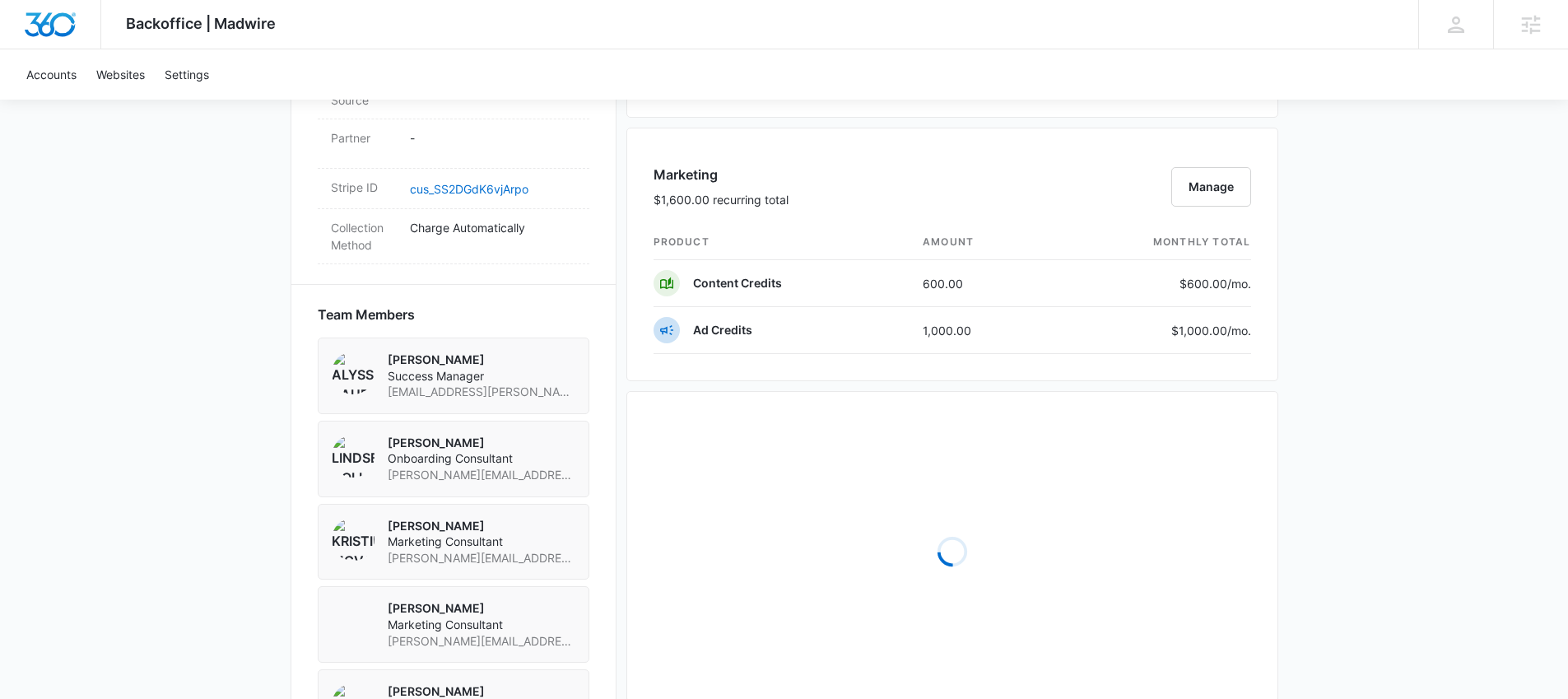
scroll to position [1347, 0]
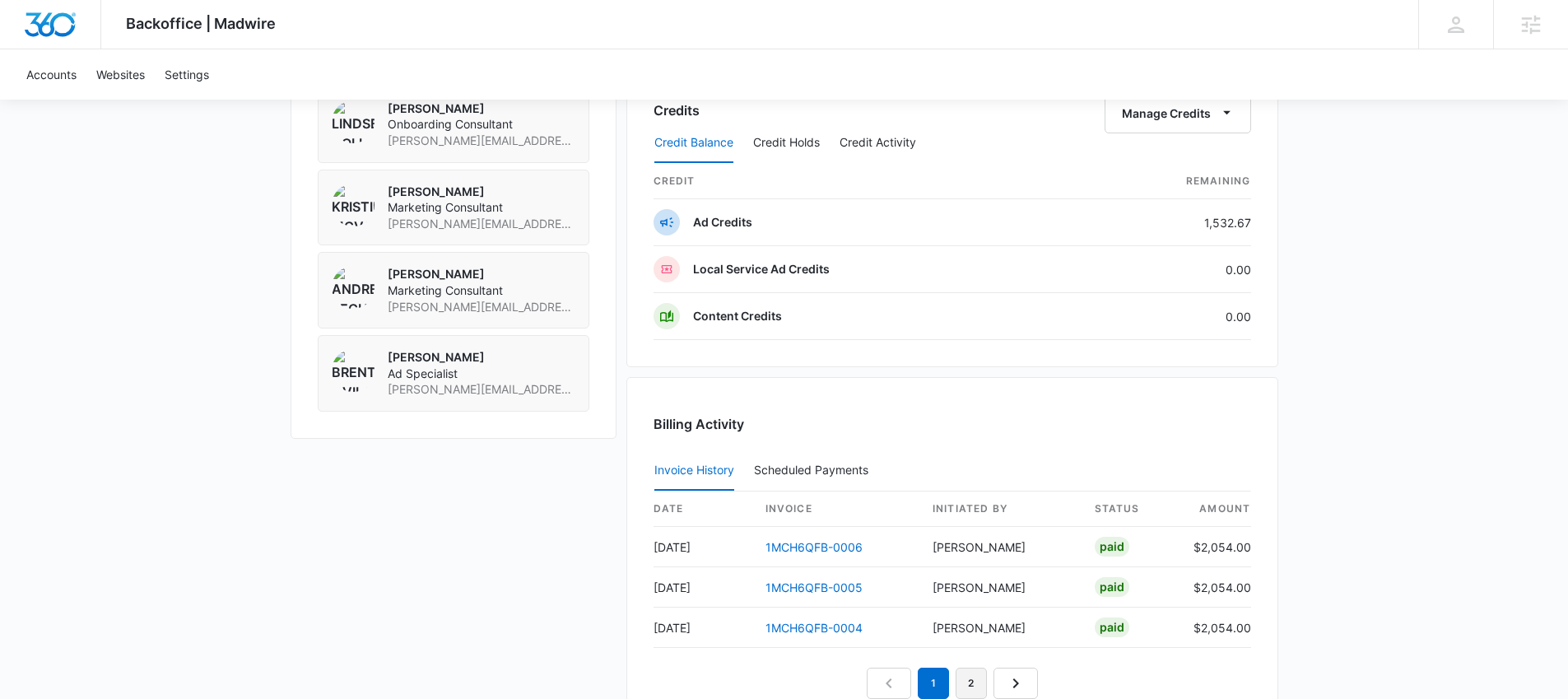
click at [974, 677] on link "2" at bounding box center [972, 683] width 31 height 31
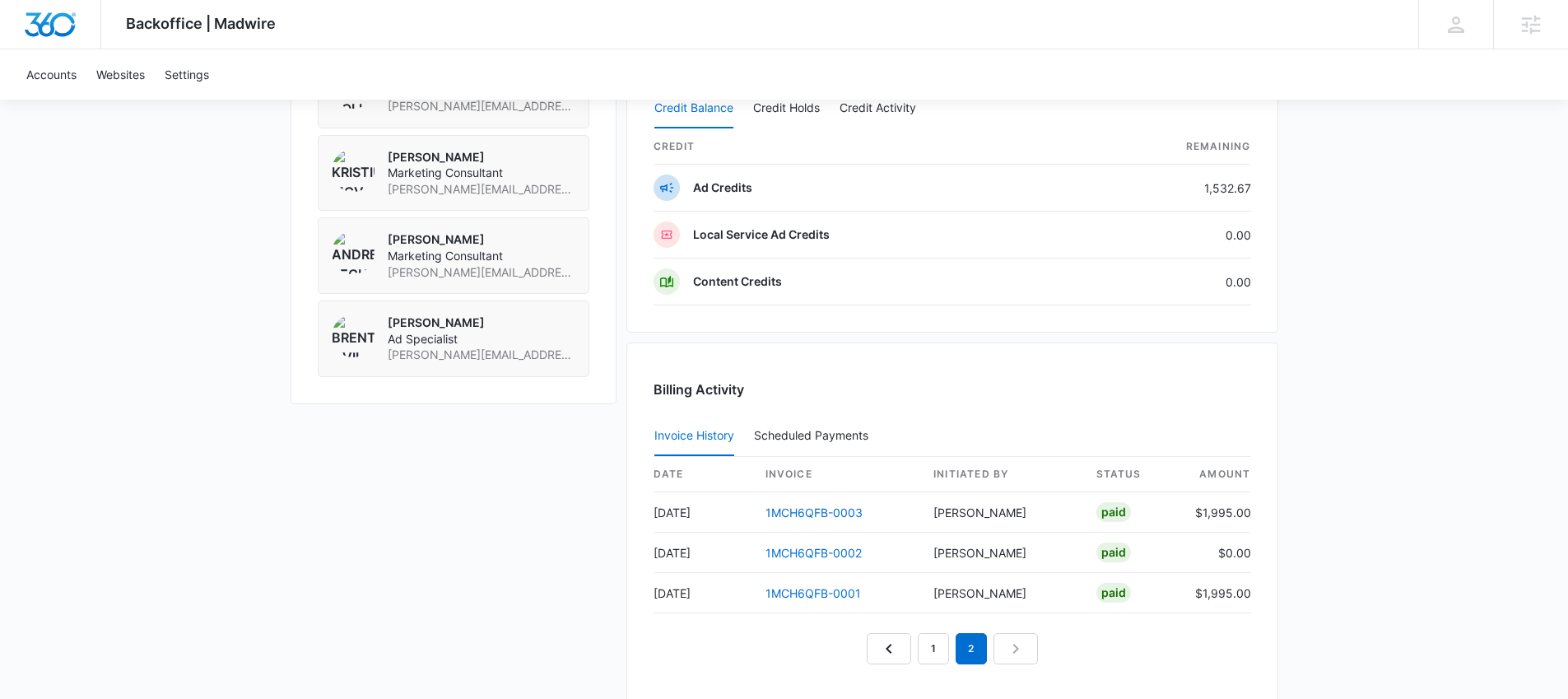
scroll to position [1454, 0]
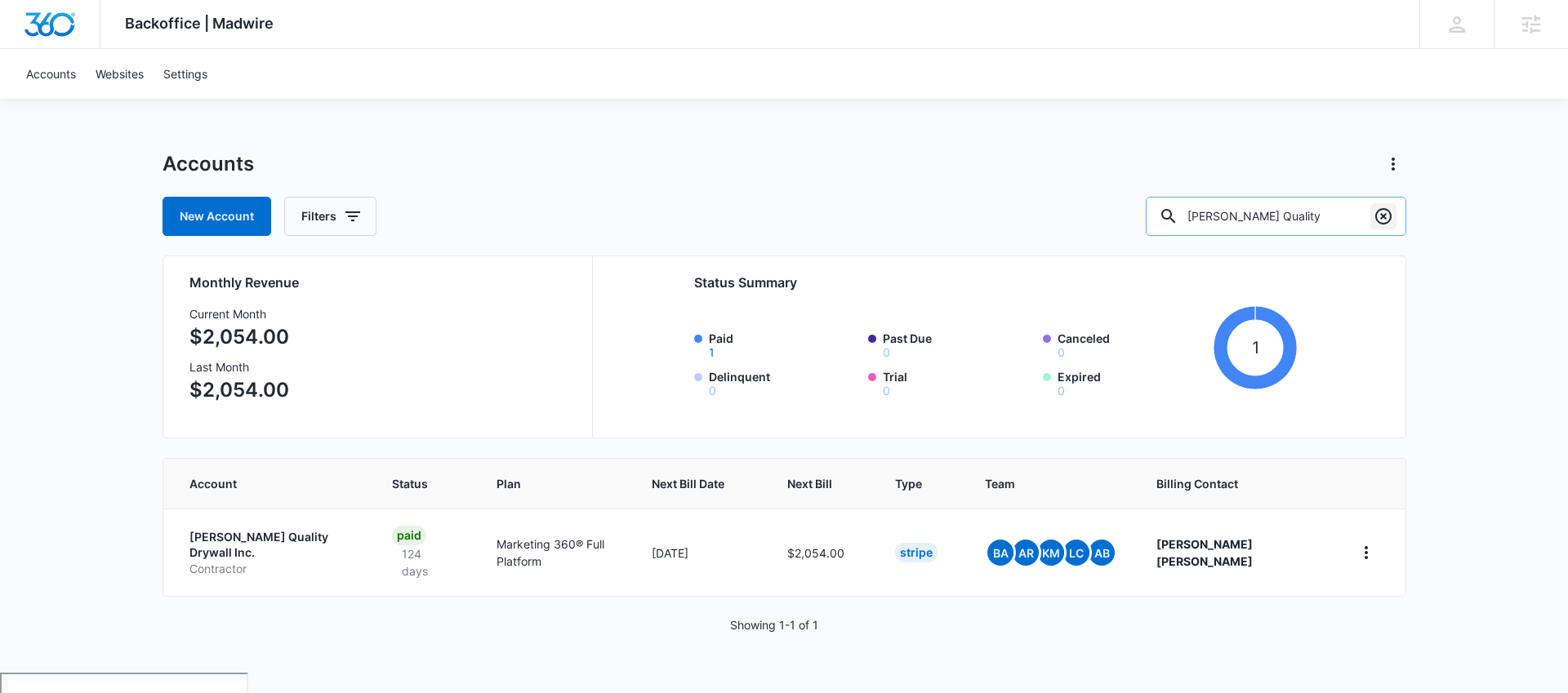
click at [1396, 219] on button "Clear" at bounding box center [1384, 216] width 26 height 26
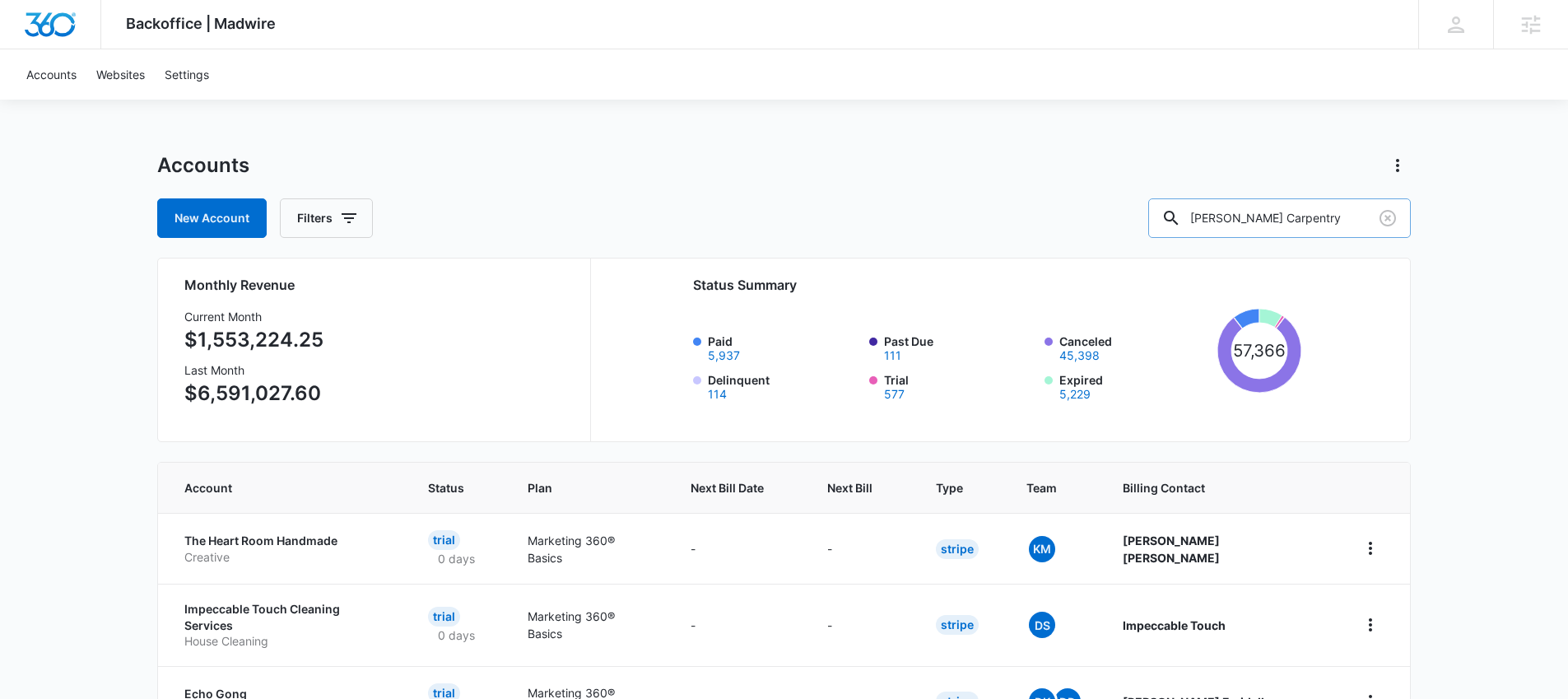
type input "Bassett Carpentry"
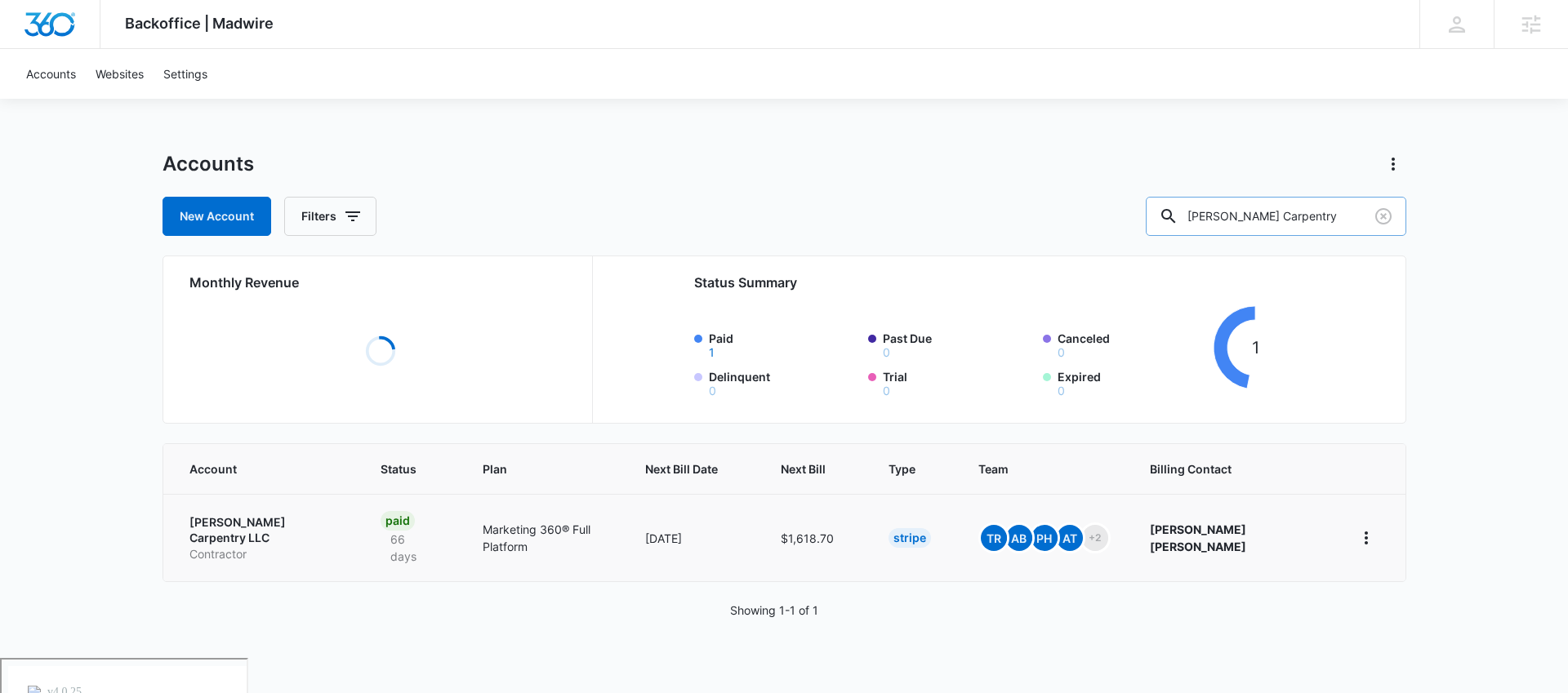
click at [269, 528] on p "Bassett Carpentry LLC" at bounding box center [265, 530] width 153 height 32
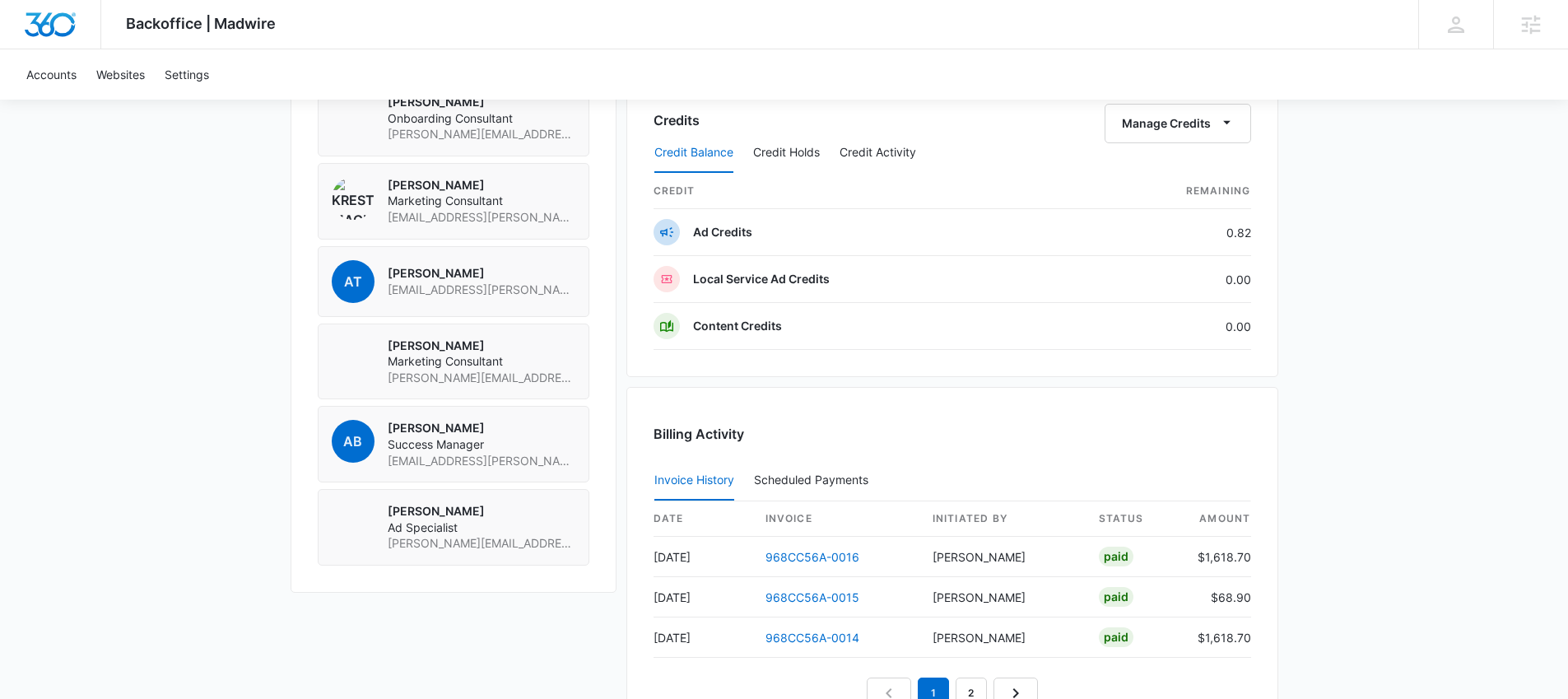
scroll to position [1483, 0]
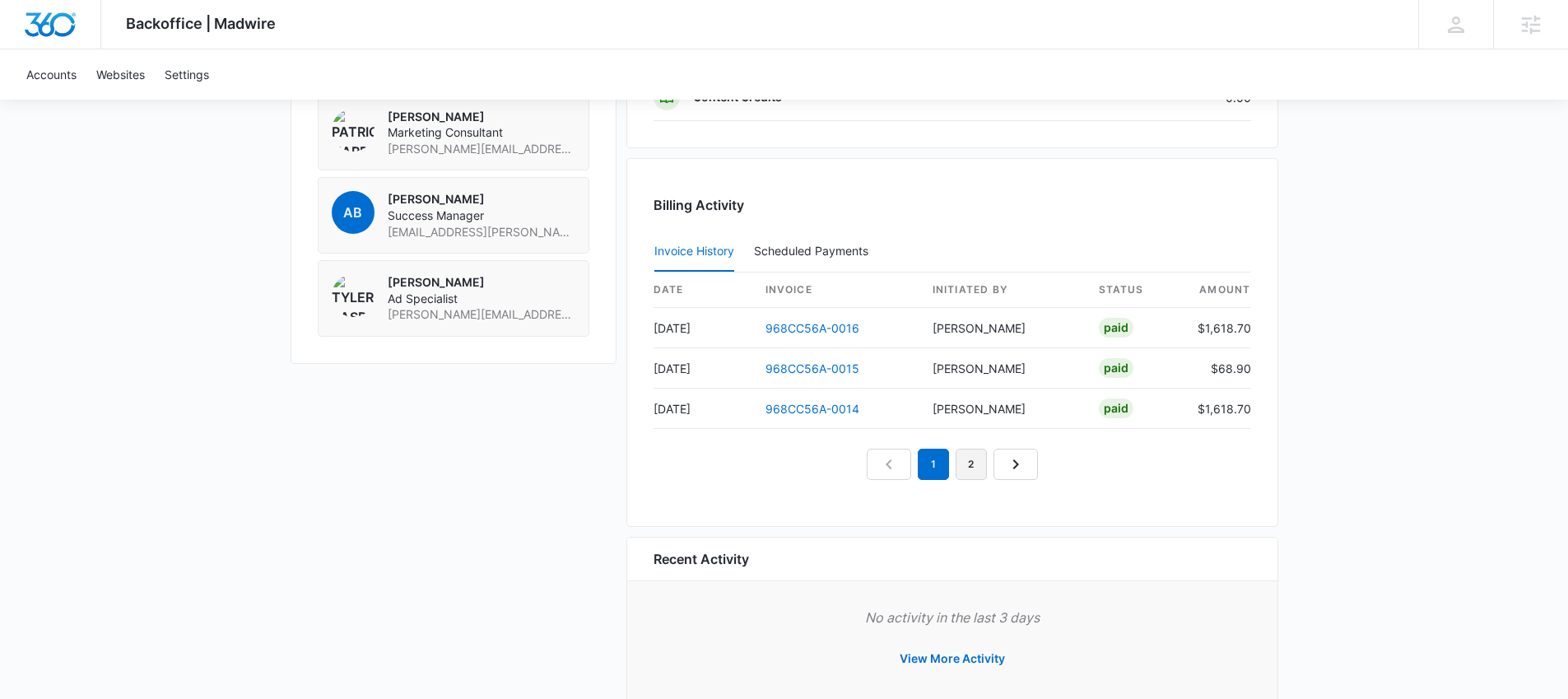
click at [980, 453] on link "2" at bounding box center [972, 465] width 31 height 31
click at [993, 454] on link "3" at bounding box center [990, 465] width 31 height 31
click at [1003, 464] on link "4" at bounding box center [1009, 465] width 31 height 31
